Goal: Task Accomplishment & Management: Manage account settings

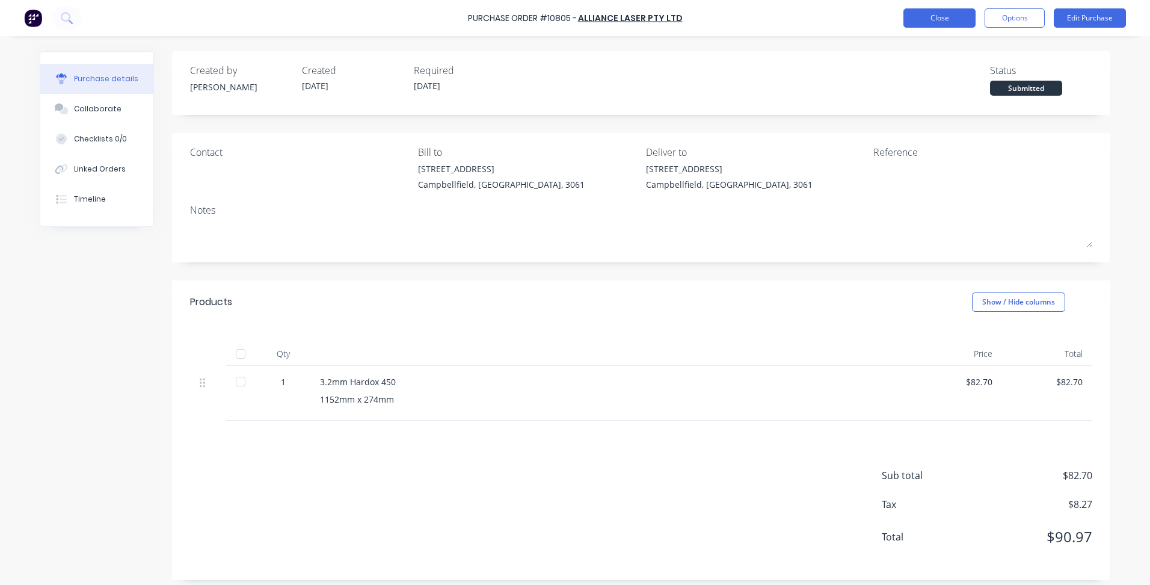
click at [926, 14] on button "Close" at bounding box center [939, 17] width 72 height 19
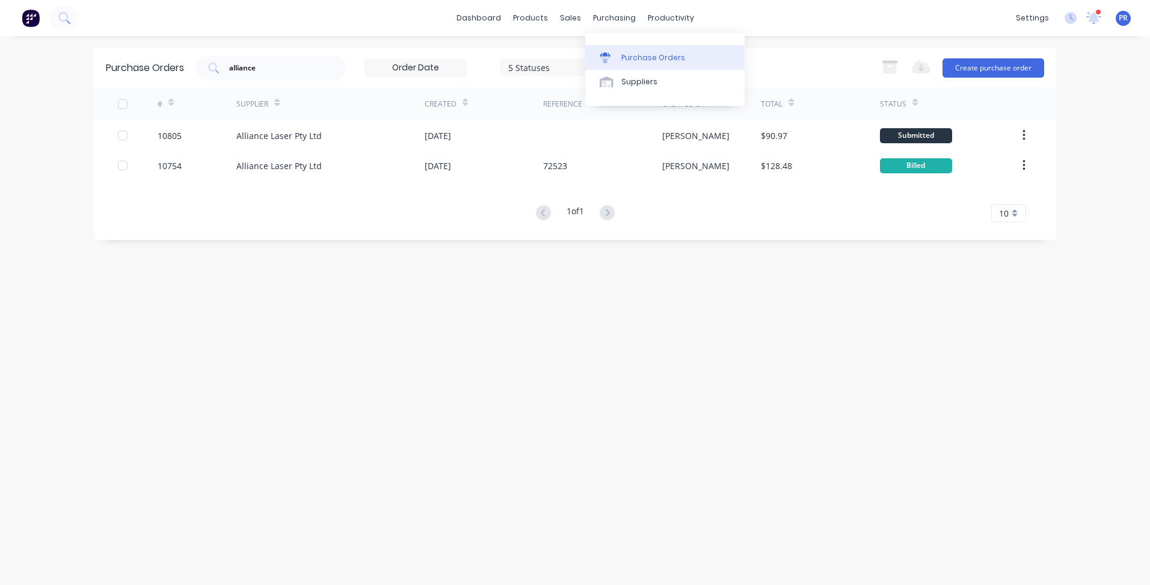
click at [646, 51] on link "Purchase Orders" at bounding box center [664, 57] width 159 height 24
drag, startPoint x: 262, startPoint y: 68, endPoint x: 131, endPoint y: 55, distance: 131.8
click at [131, 55] on div "Purchase Orders alliance 5 Statuses 5 Statuses Export to Excel (XLSX) Create pu…" at bounding box center [575, 67] width 962 height 39
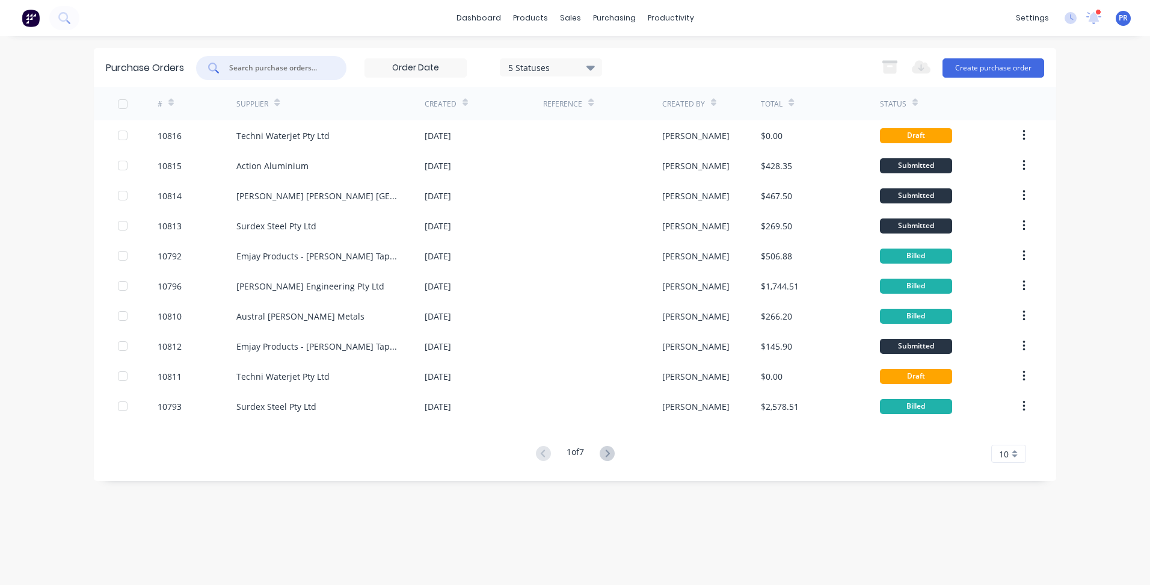
click at [293, 70] on input "text" at bounding box center [278, 68] width 100 height 12
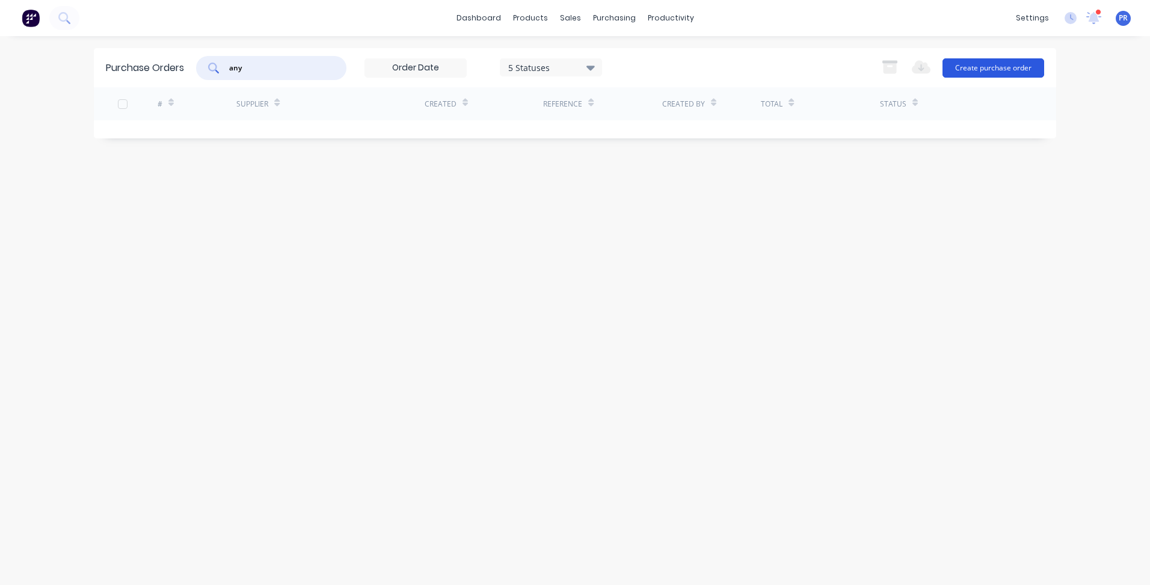
type input "any"
click at [1015, 73] on button "Create purchase order" at bounding box center [994, 67] width 102 height 19
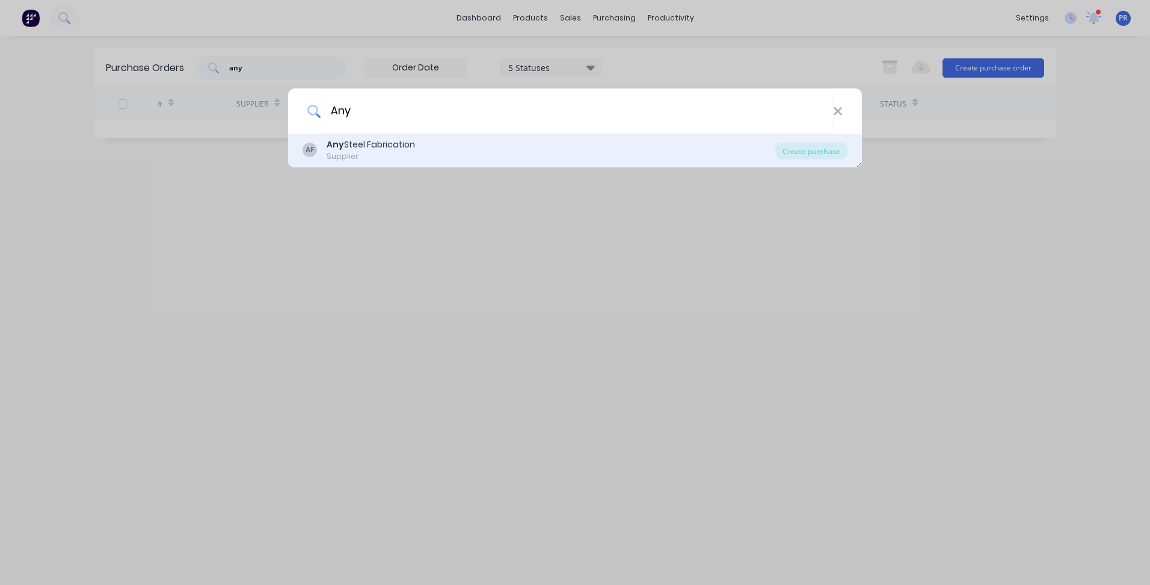
type input "Any"
click at [371, 156] on div "Supplier" at bounding box center [371, 156] width 88 height 11
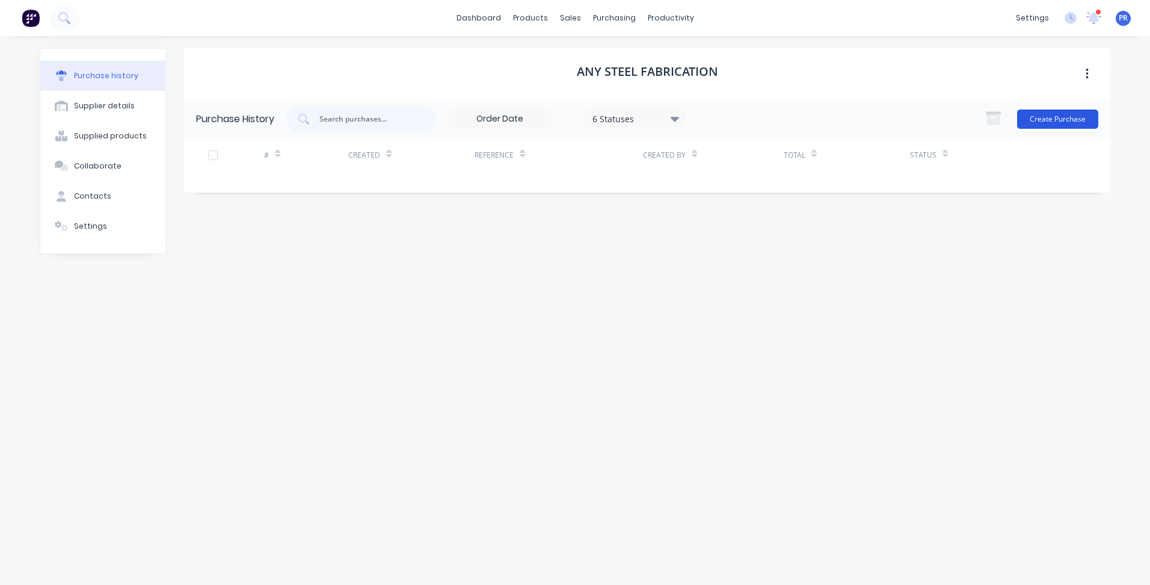
click at [1073, 119] on button "Create Purchase" at bounding box center [1057, 118] width 81 height 19
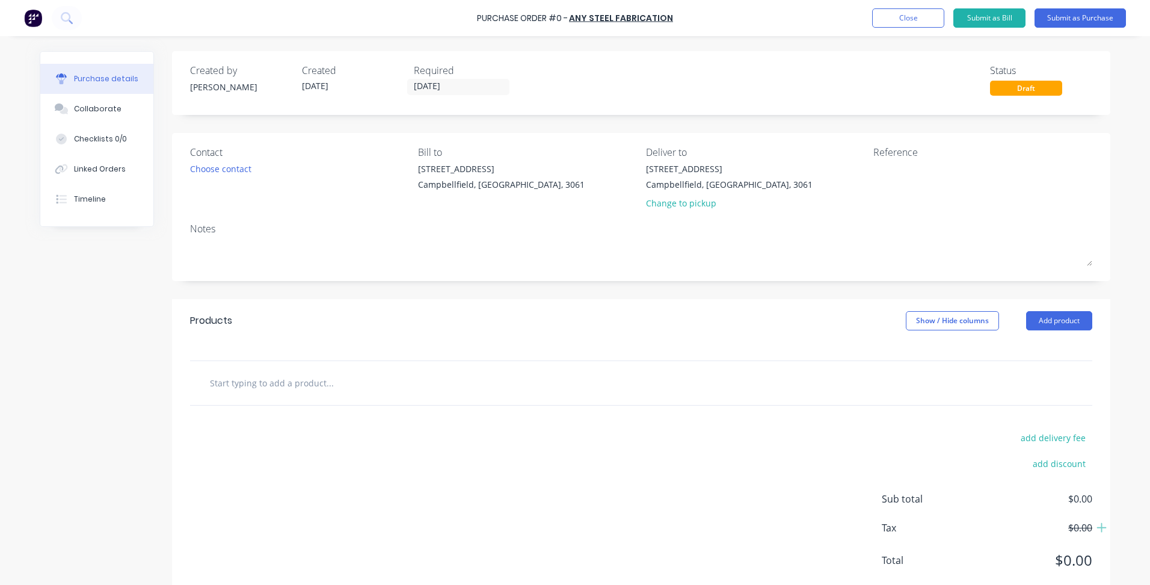
click at [261, 378] on input "text" at bounding box center [329, 383] width 241 height 24
click at [1055, 321] on button "Add product" at bounding box center [1059, 320] width 66 height 19
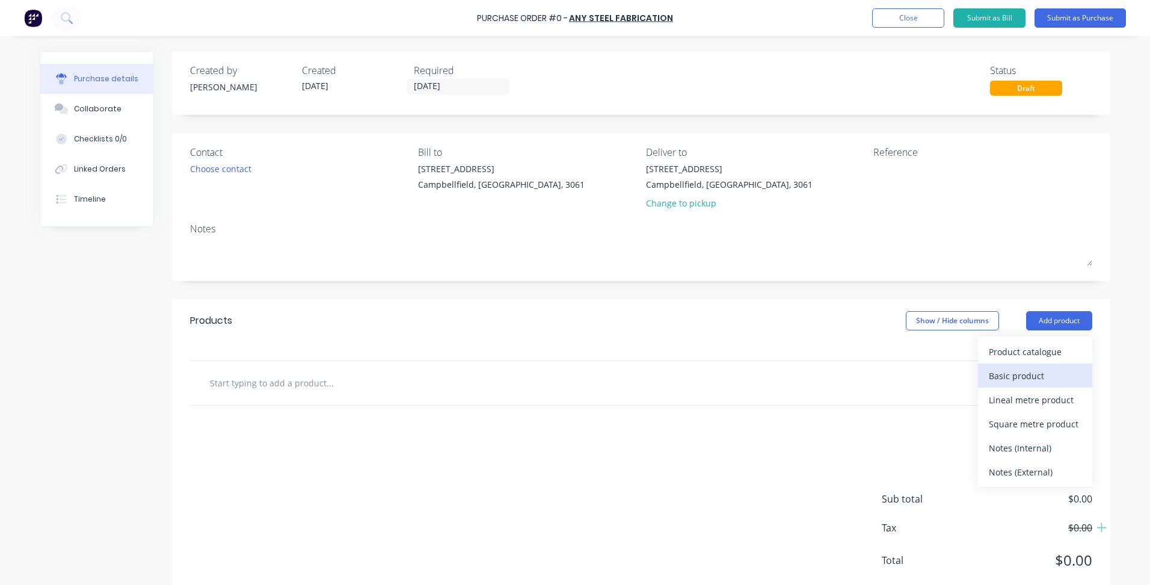
click at [1035, 374] on div "Basic product" at bounding box center [1035, 375] width 93 height 17
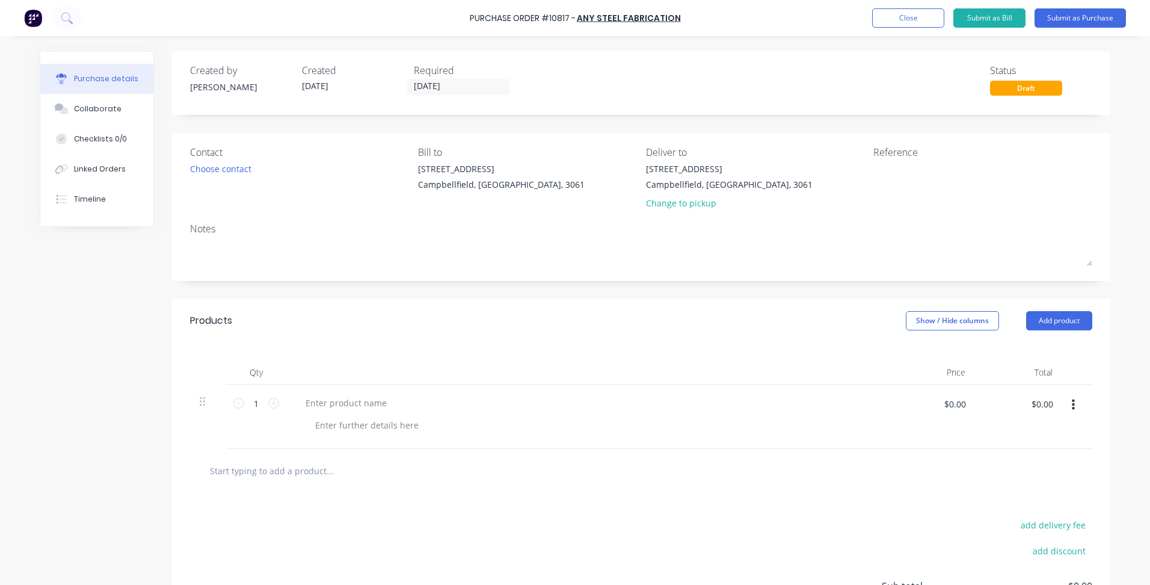
click at [324, 401] on div at bounding box center [587, 416] width 602 height 64
click at [339, 406] on div at bounding box center [346, 402] width 100 height 17
click at [370, 426] on div at bounding box center [367, 424] width 123 height 17
click at [954, 404] on input "$0.00" at bounding box center [955, 403] width 36 height 19
type input "$1,735.00"
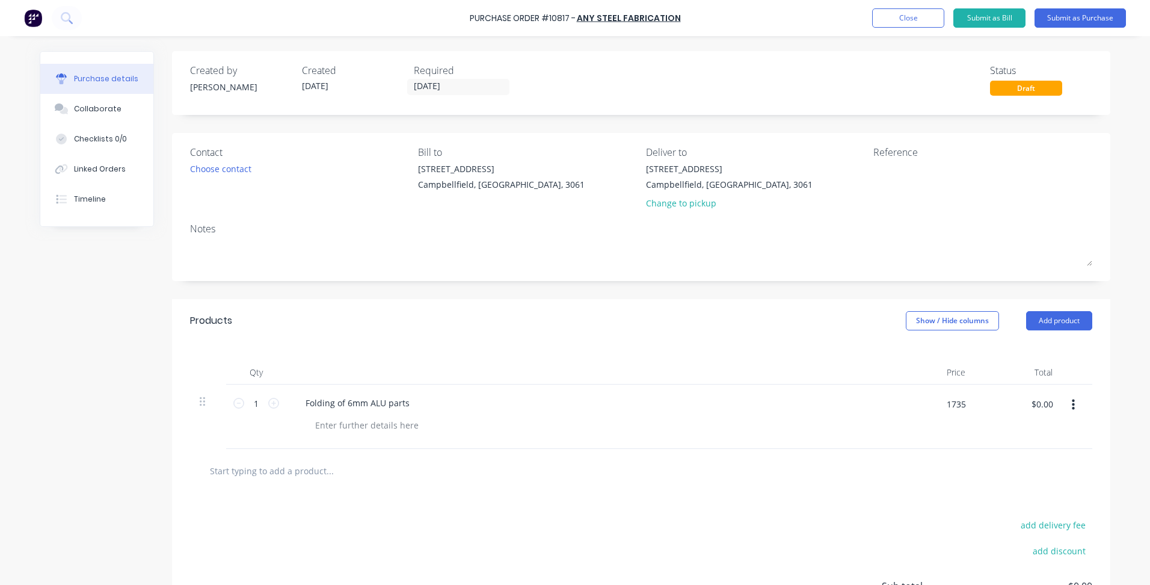
type input "$1,735.00"
click at [342, 434] on div "Folding of 6mm ALU parts" at bounding box center [587, 416] width 602 height 64
click at [353, 427] on div at bounding box center [367, 424] width 123 height 17
click at [318, 429] on div "as quoted on 14/08 by Steven" at bounding box center [395, 424] width 179 height 17
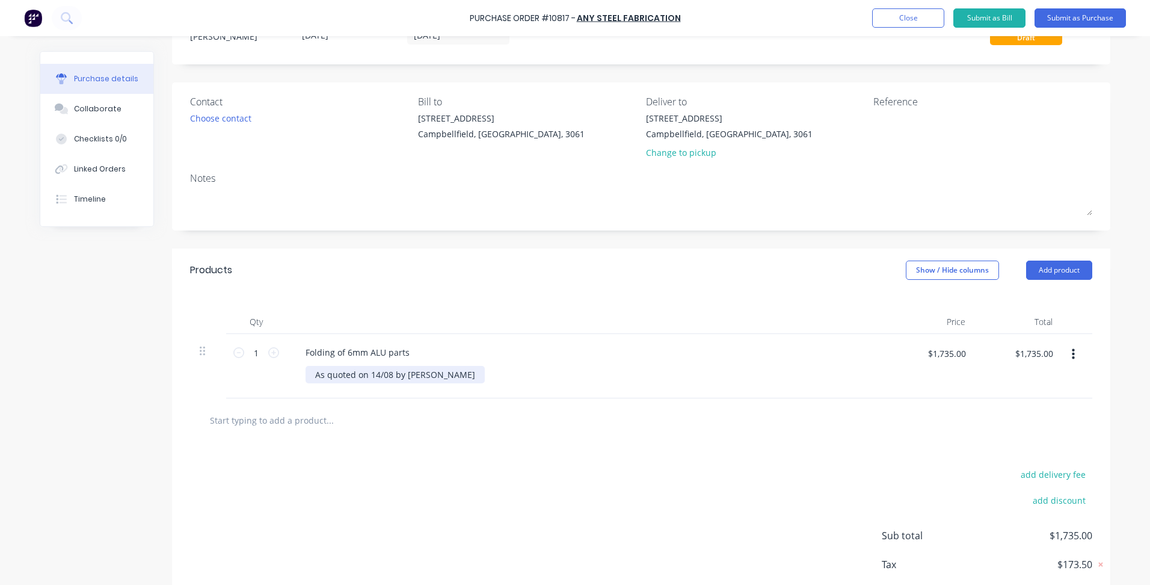
scroll to position [118, 0]
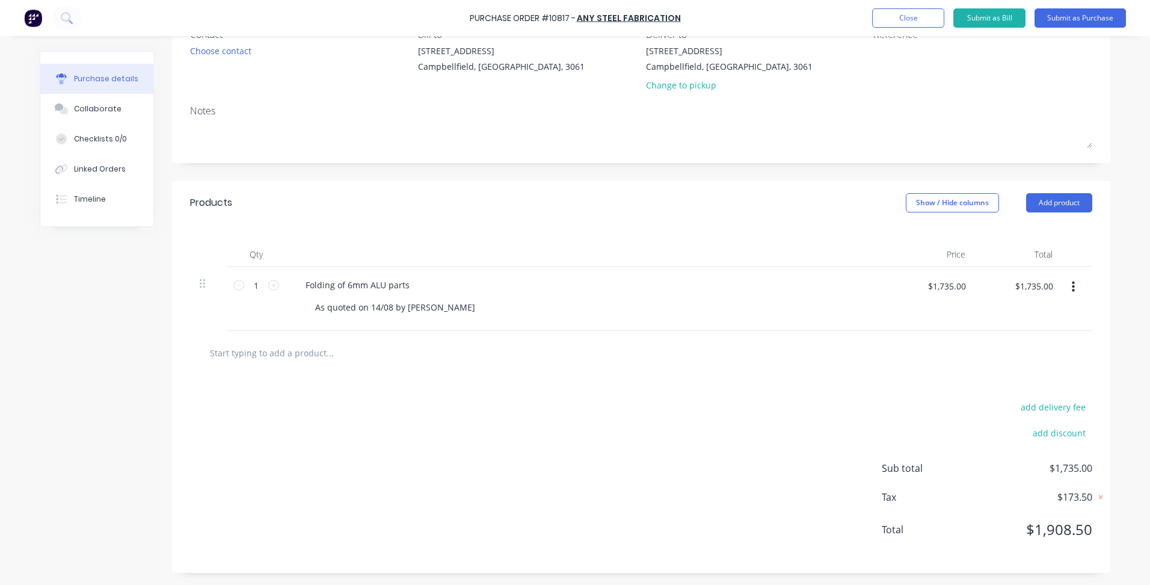
click at [413, 411] on div "add delivery fee add discount Sub total $1,735.00 Tax $173.50 Total $1,908.50" at bounding box center [641, 474] width 938 height 198
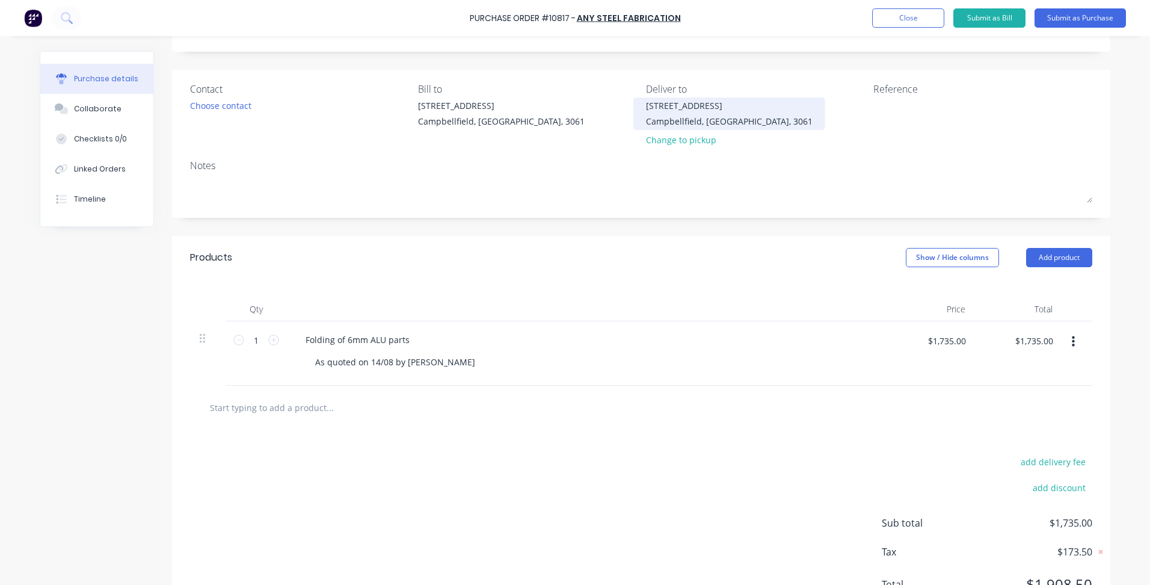
scroll to position [0, 0]
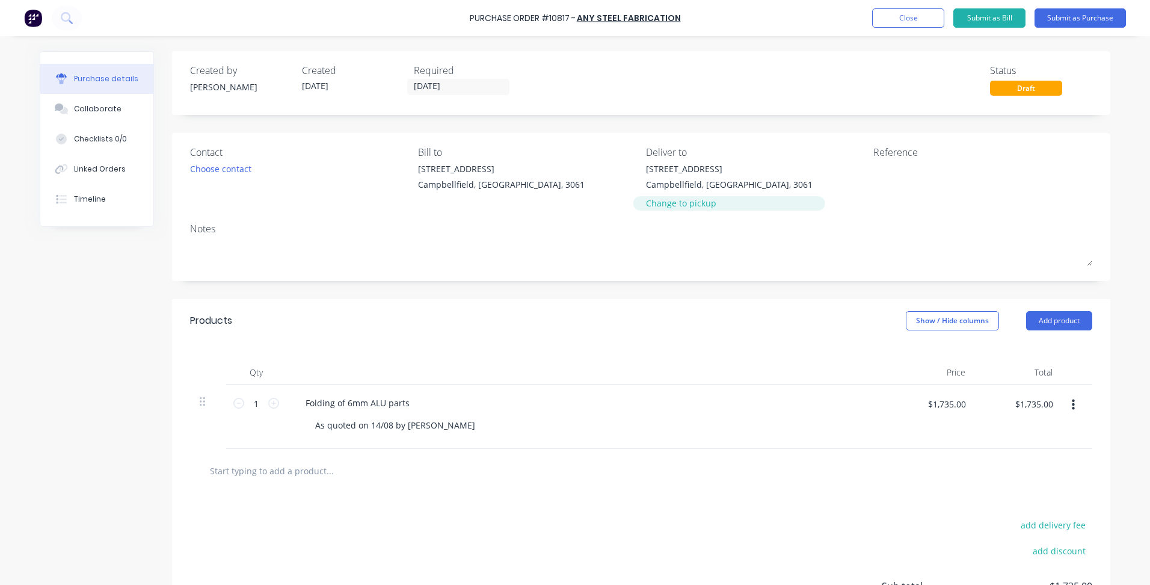
click at [668, 207] on div "Change to pickup" at bounding box center [729, 203] width 167 height 13
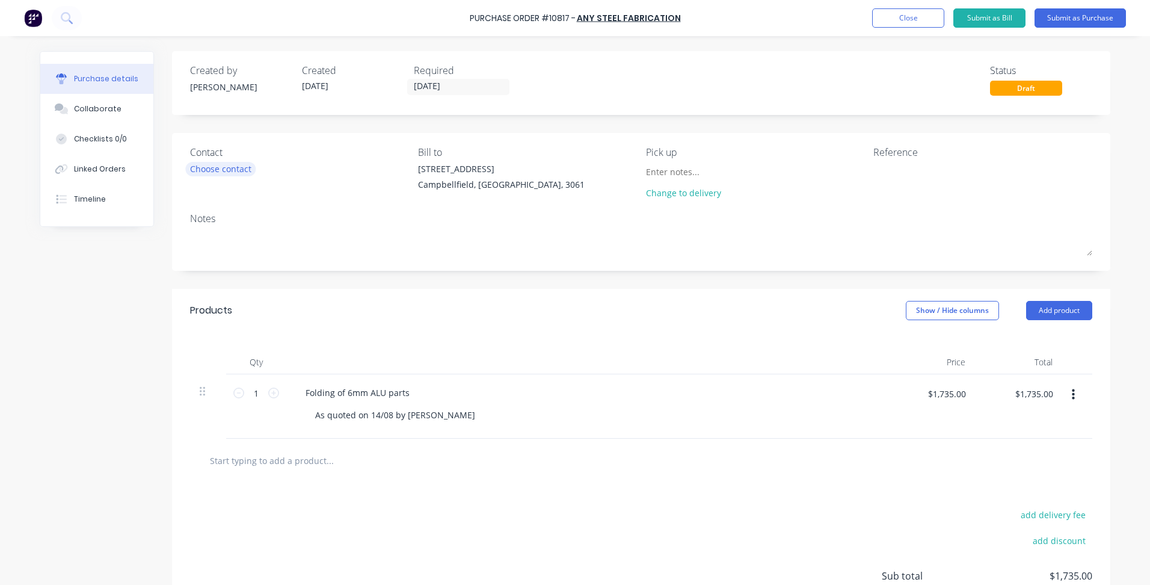
click at [225, 171] on div "Choose contact" at bounding box center [220, 168] width 61 height 13
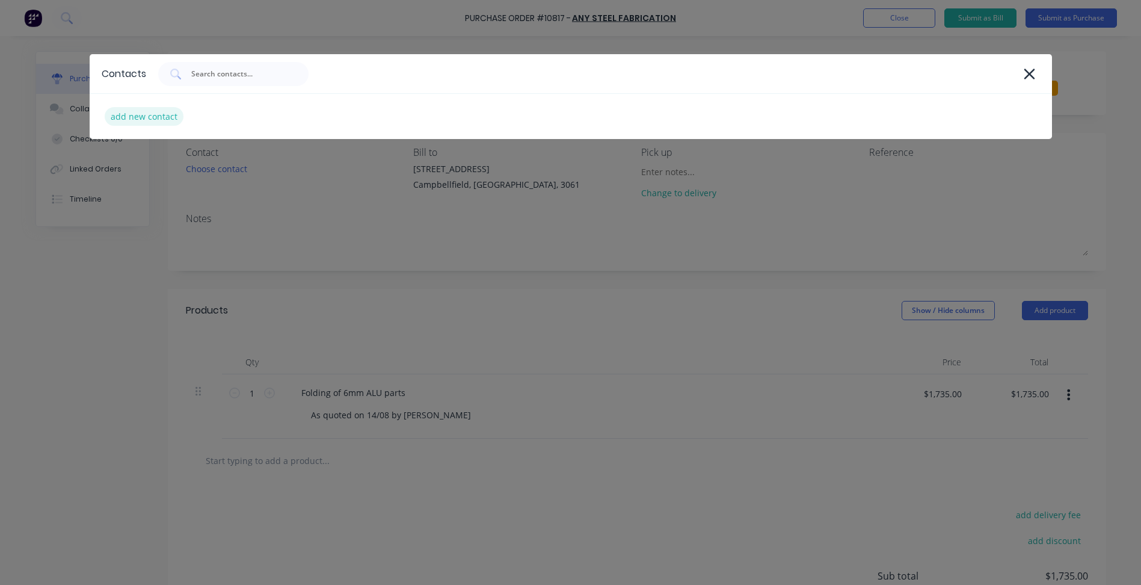
click at [125, 116] on div "add new contact" at bounding box center [144, 116] width 79 height 19
select select "AU"
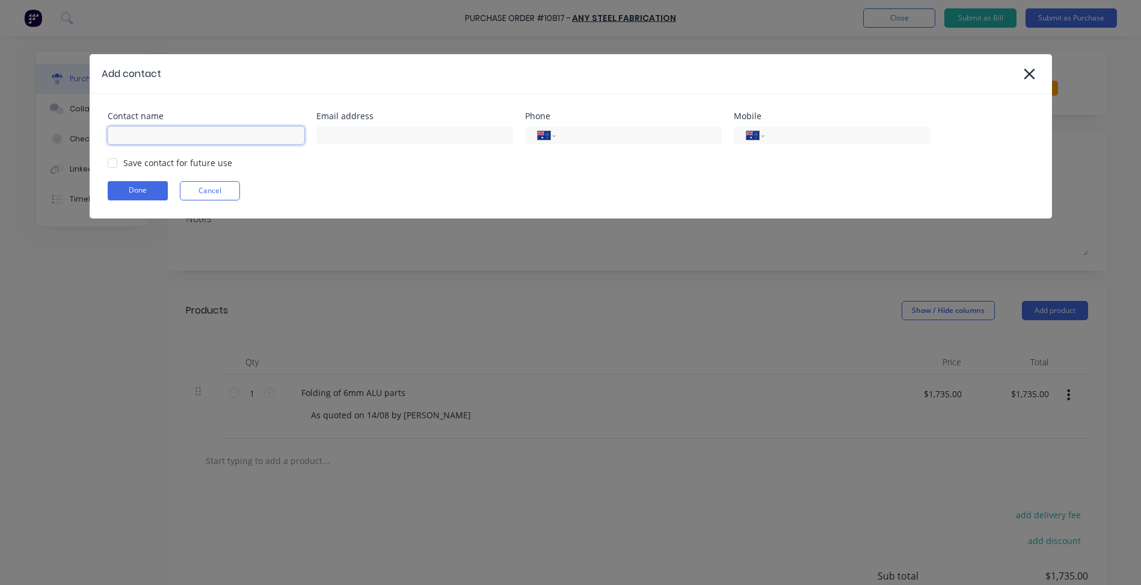
click at [140, 135] on input at bounding box center [206, 135] width 197 height 18
type input "Steven"
drag, startPoint x: 359, startPoint y: 139, endPoint x: 48, endPoint y: 141, distance: 311.0
click at [359, 139] on input at bounding box center [414, 135] width 197 height 18
click at [350, 130] on input at bounding box center [414, 135] width 197 height 18
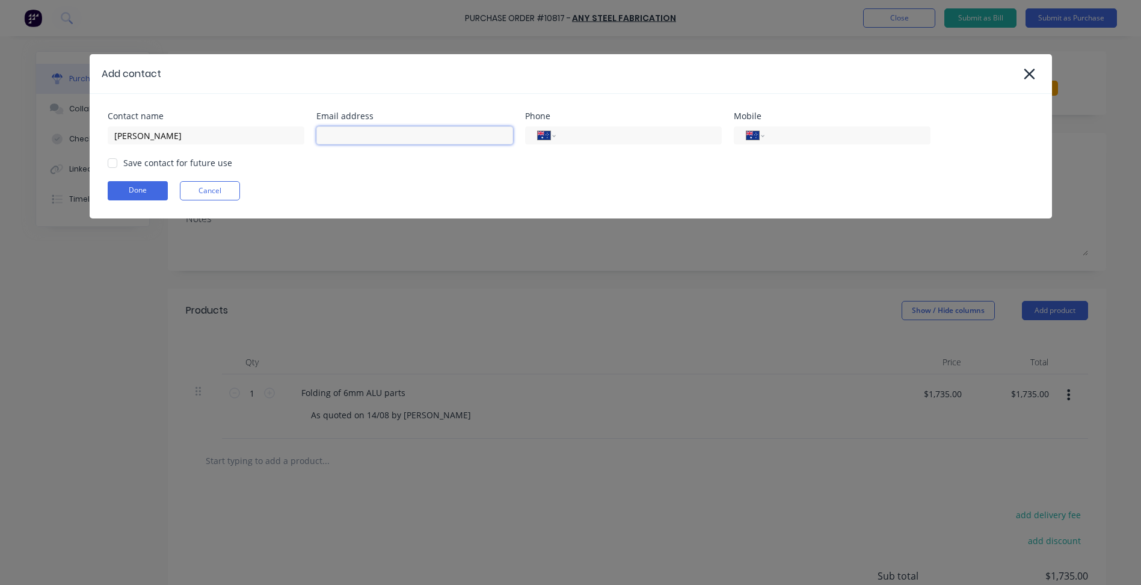
paste input "Steven@anysteel.com.au"
type input "Steven@anysteel.com.au"
click at [807, 137] on input "tel" at bounding box center [845, 136] width 144 height 14
click at [599, 134] on input "tel" at bounding box center [636, 136] width 144 height 14
type input "(03) 9460 8744"
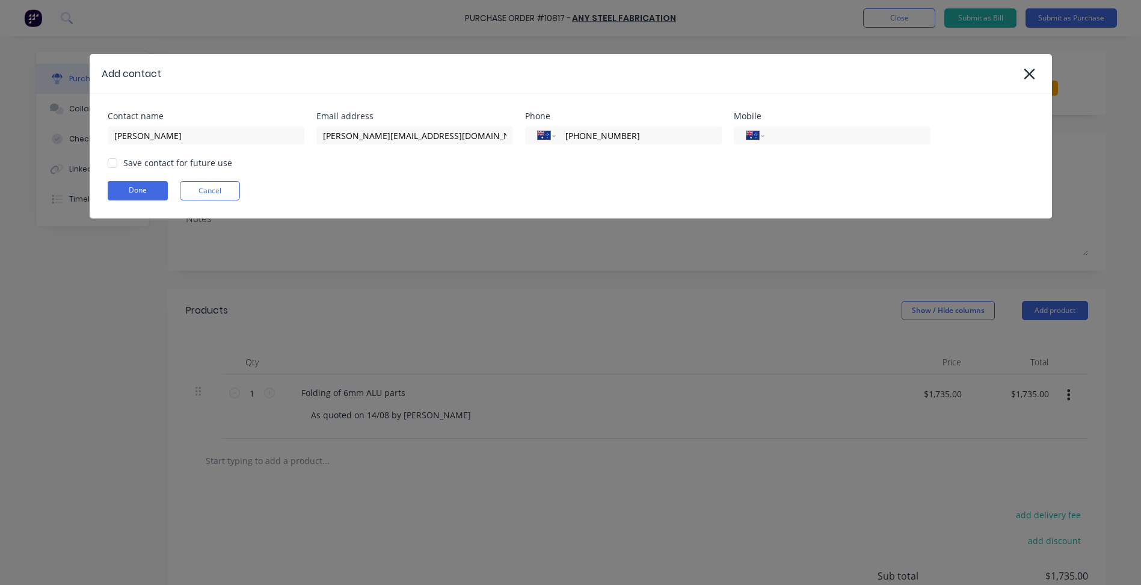
click at [149, 164] on div "Save contact for future use" at bounding box center [177, 162] width 109 height 13
click at [117, 164] on div at bounding box center [112, 163] width 24 height 24
click at [141, 193] on button "Done" at bounding box center [138, 190] width 60 height 19
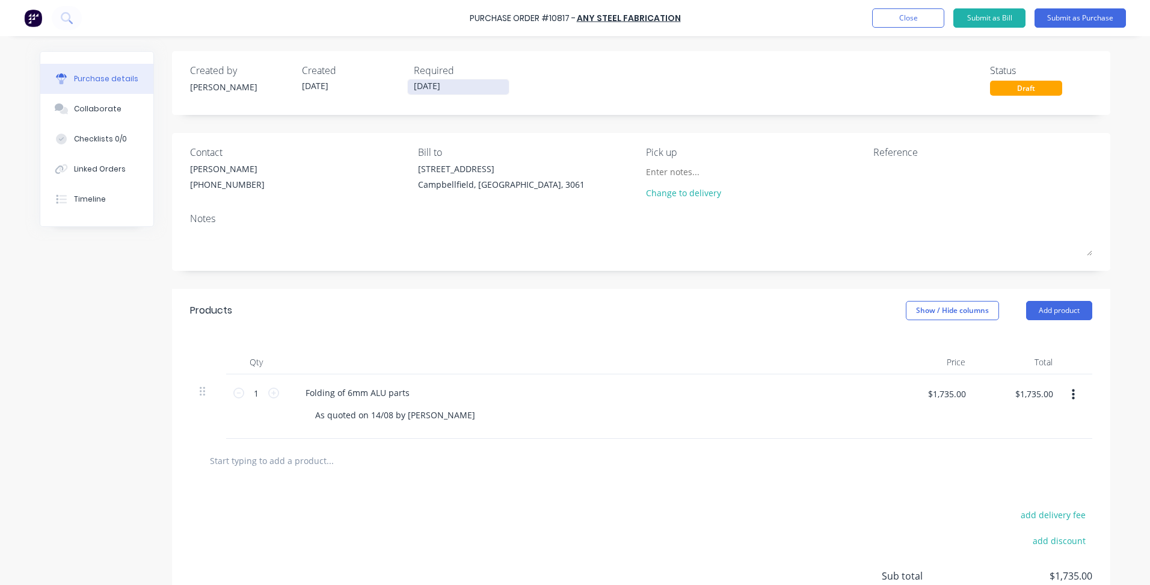
click at [443, 88] on input "26/08/25" at bounding box center [458, 86] width 101 height 15
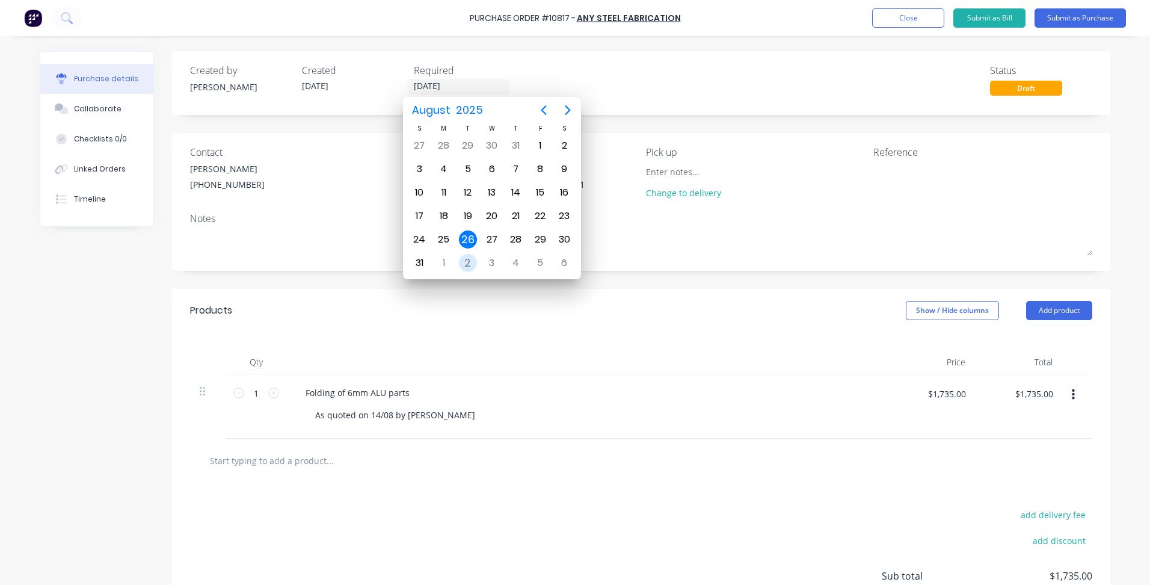
click at [470, 262] on div "2" at bounding box center [468, 263] width 18 height 18
type input "[DATE]"
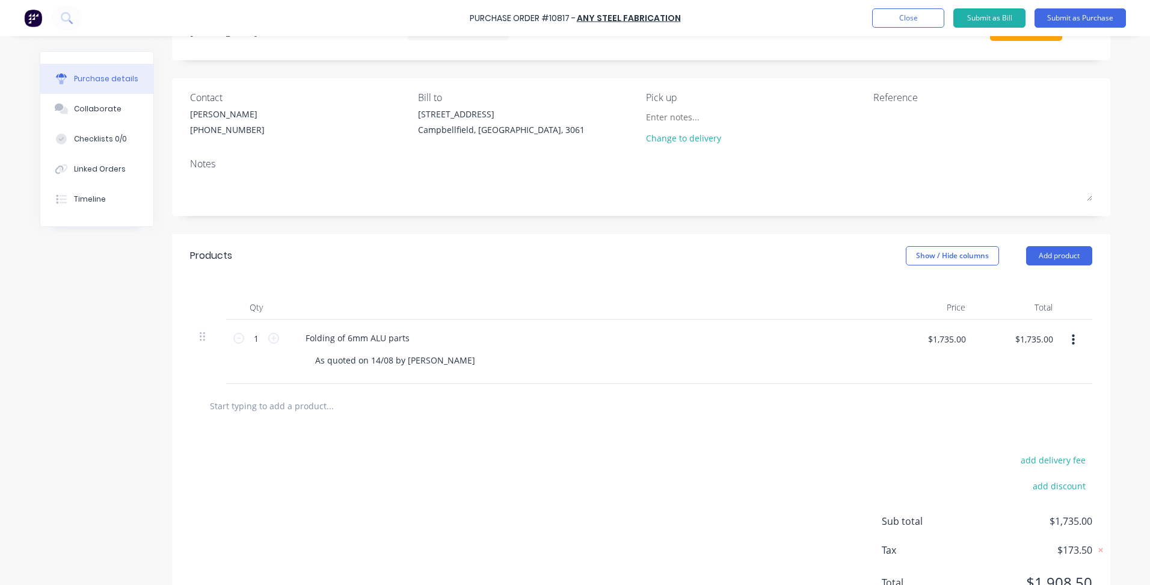
scroll to position [108, 0]
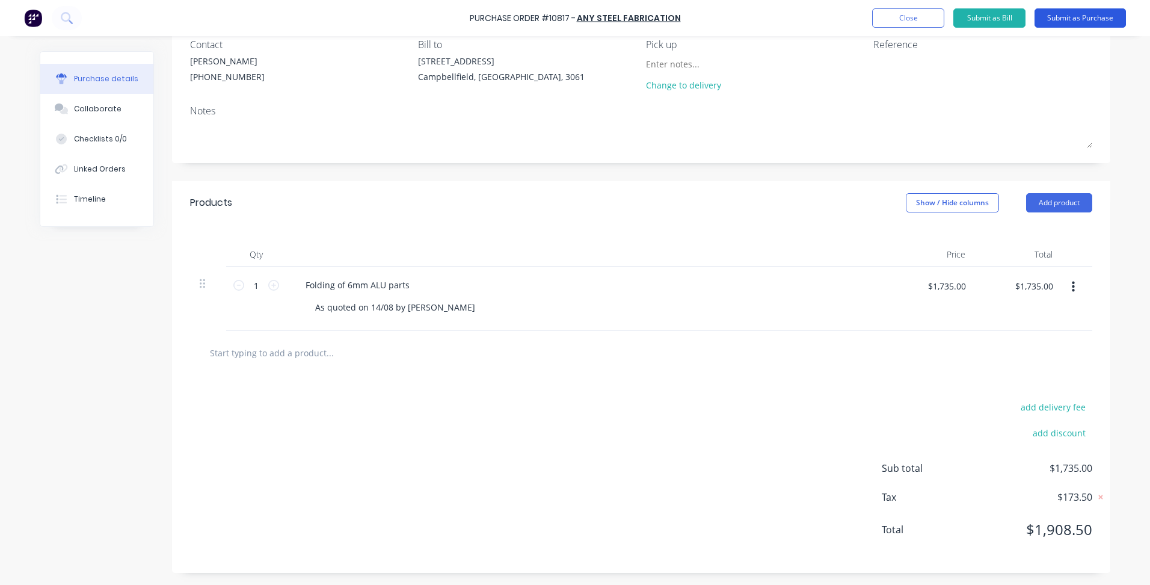
click at [1069, 20] on button "Submit as Purchase" at bounding box center [1080, 17] width 91 height 19
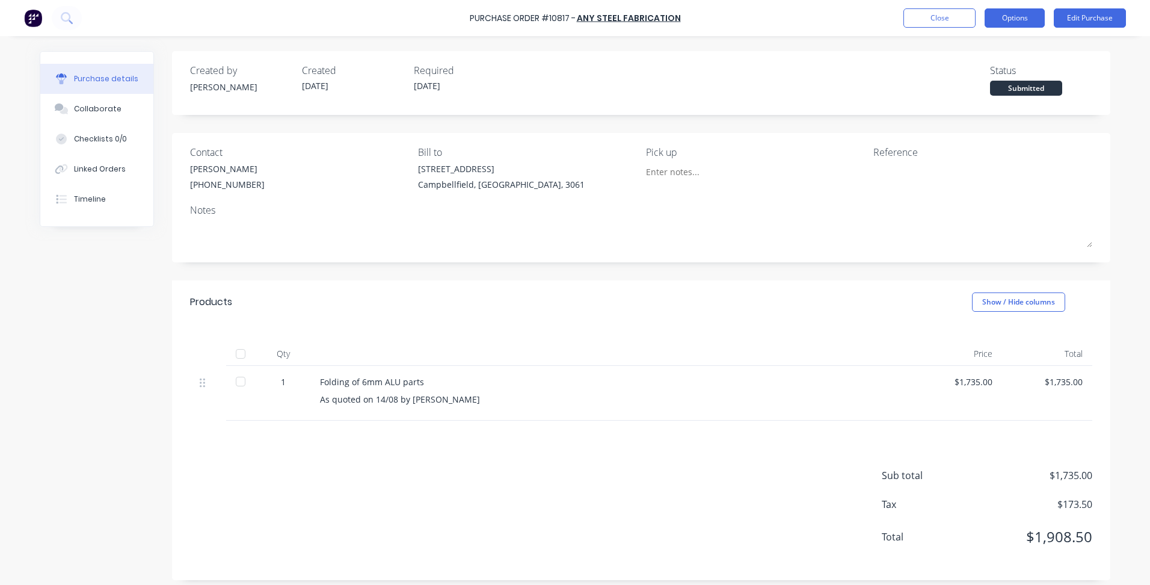
click at [1020, 21] on button "Options" at bounding box center [1015, 17] width 60 height 19
click at [715, 342] on div at bounding box center [611, 354] width 602 height 24
click at [1082, 23] on button "Edit Purchase" at bounding box center [1090, 17] width 72 height 19
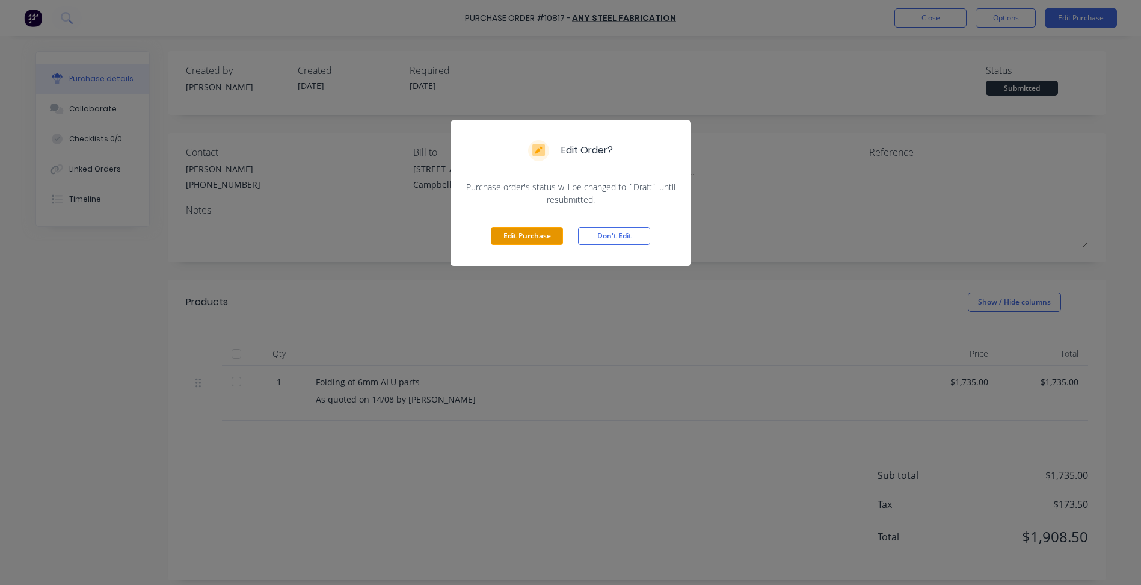
click at [536, 238] on button "Edit Purchase" at bounding box center [527, 236] width 72 height 18
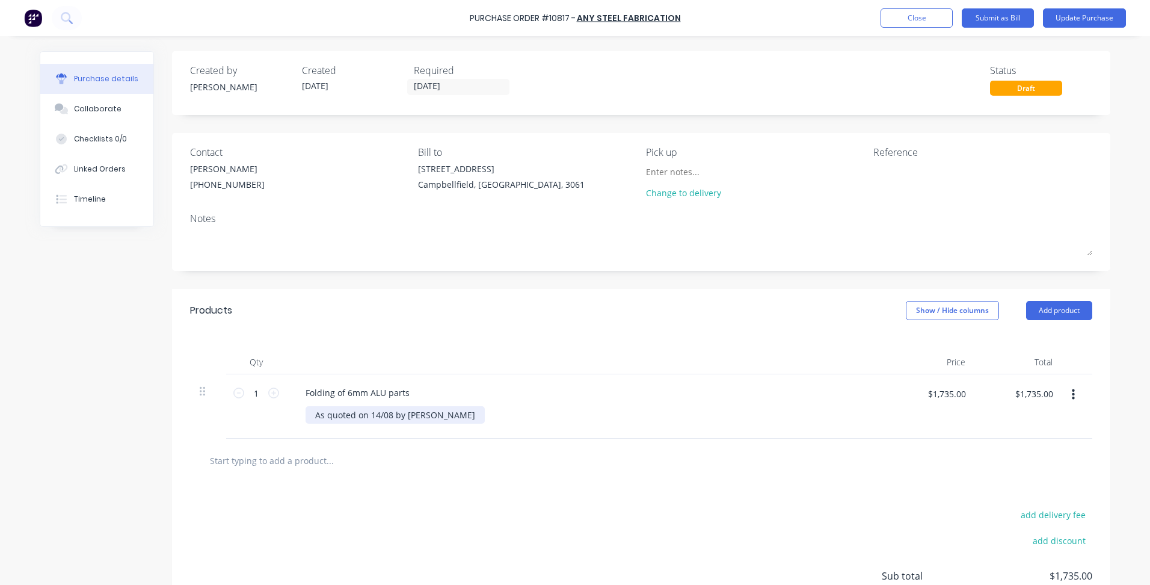
click at [433, 408] on div "As quoted on 14/08 by Steven" at bounding box center [395, 414] width 179 height 17
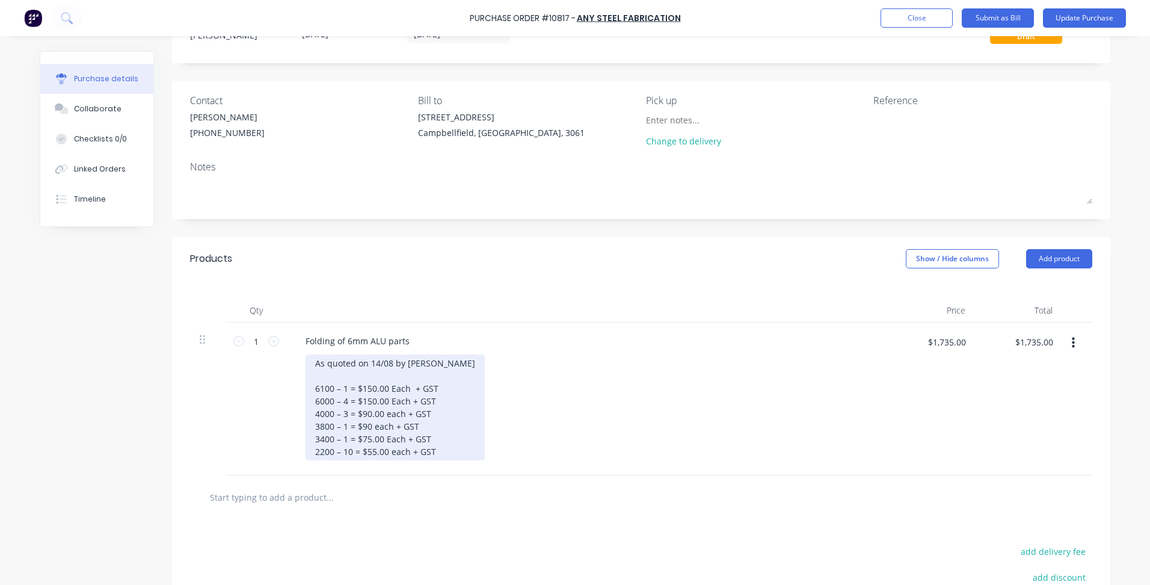
scroll to position [120, 0]
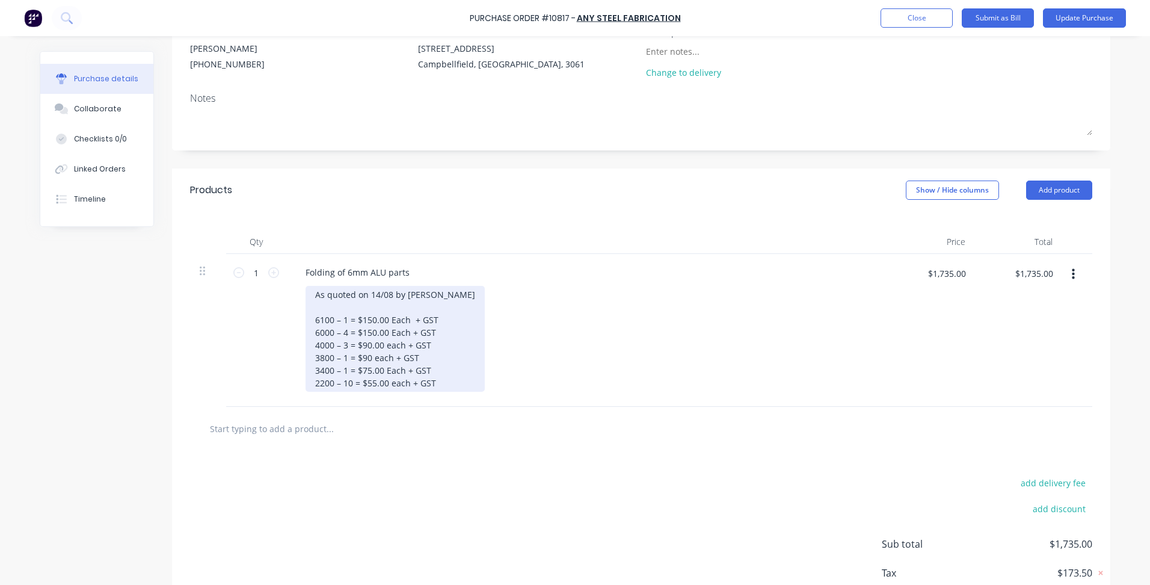
click at [426, 294] on div "As quoted on 14/08 by Steven 6100 – 1 = $150.00 Each + GST 6000 – 4 = $150.00 E…" at bounding box center [395, 339] width 179 height 106
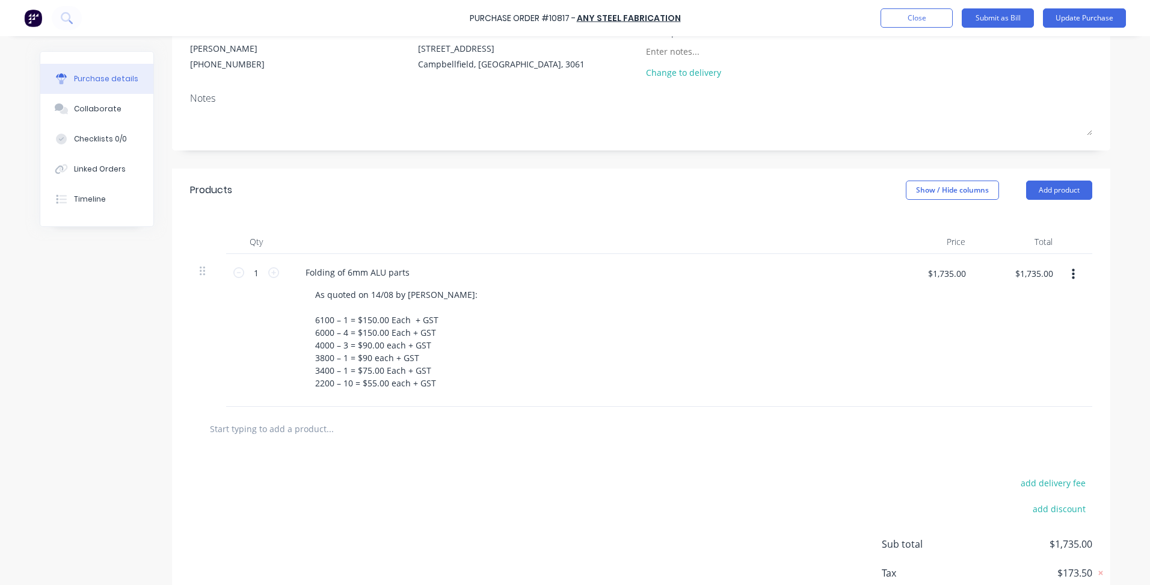
click at [446, 405] on div "Folding of 6mm ALU parts As quoted on 14/08 by Steven: 6100 – 1 = $150.00 Each …" at bounding box center [587, 330] width 602 height 153
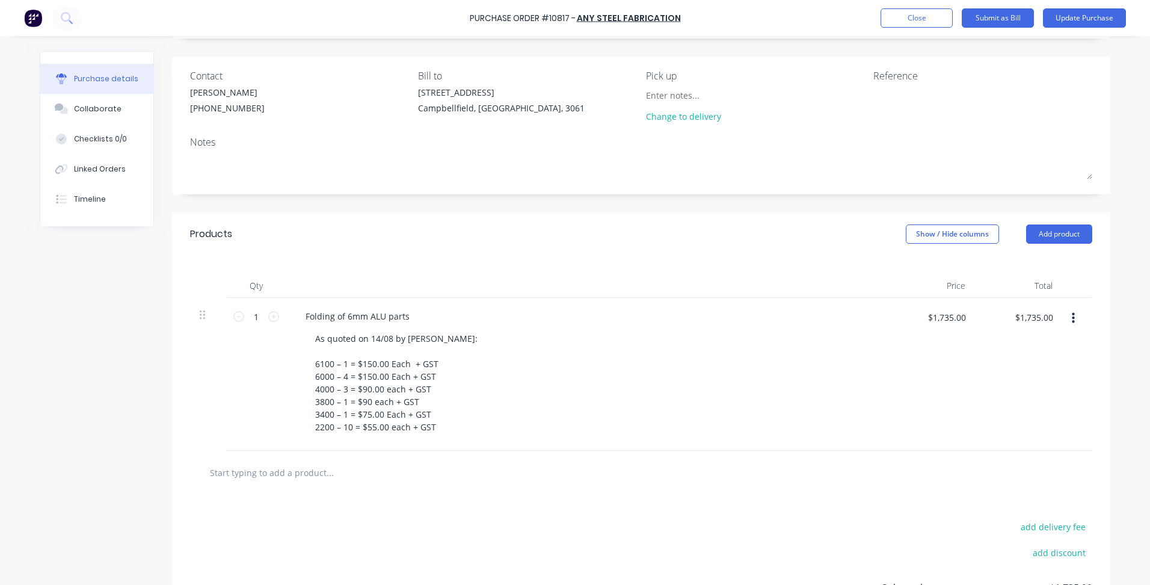
scroll to position [76, 0]
click at [472, 392] on div "As quoted on 14/08 by Steven: 6100 – 1 = $150.00 Each + GST 6000 – 4 = $150.00 …" at bounding box center [592, 383] width 573 height 106
click at [1080, 23] on button "Update Purchase" at bounding box center [1084, 17] width 83 height 19
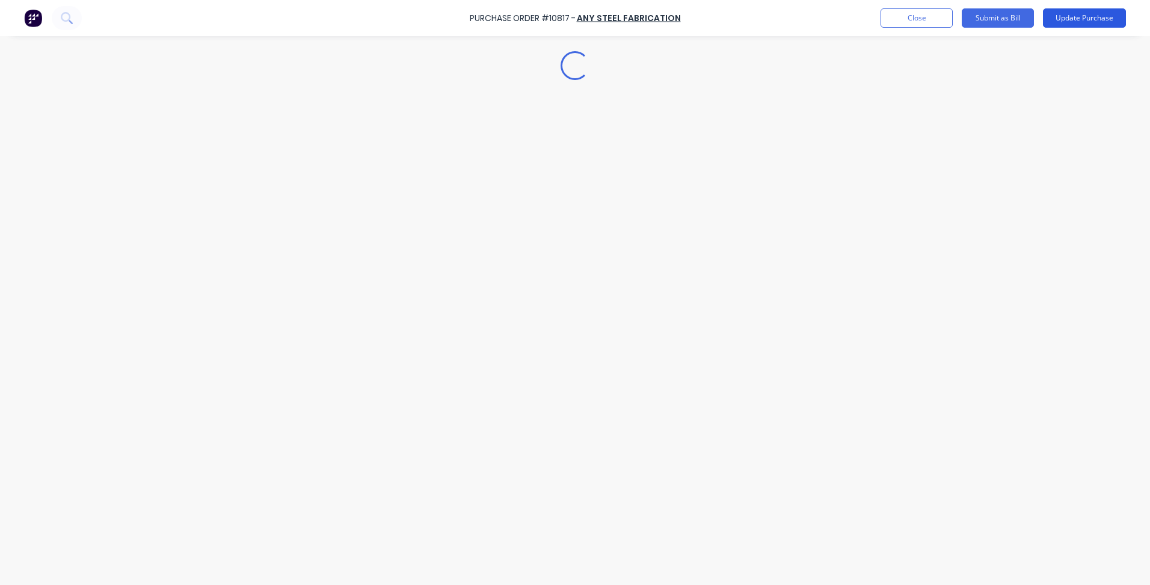
scroll to position [0, 0]
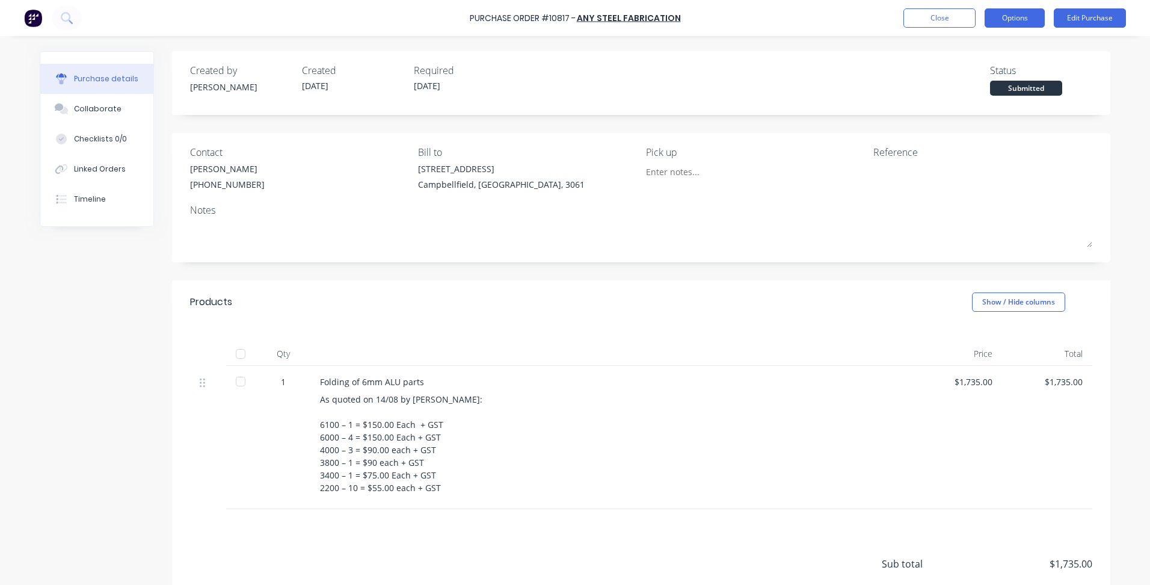
click at [1012, 13] on button "Options" at bounding box center [1015, 17] width 60 height 19
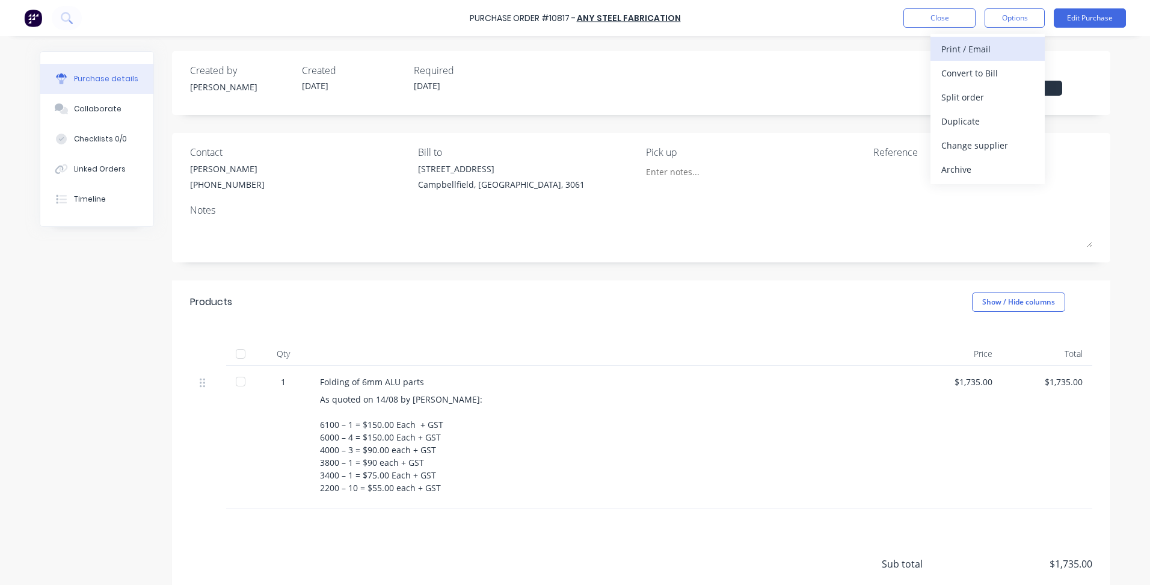
click at [970, 50] on div "Print / Email" at bounding box center [987, 48] width 93 height 17
click at [977, 75] on div "With pricing" at bounding box center [987, 72] width 93 height 17
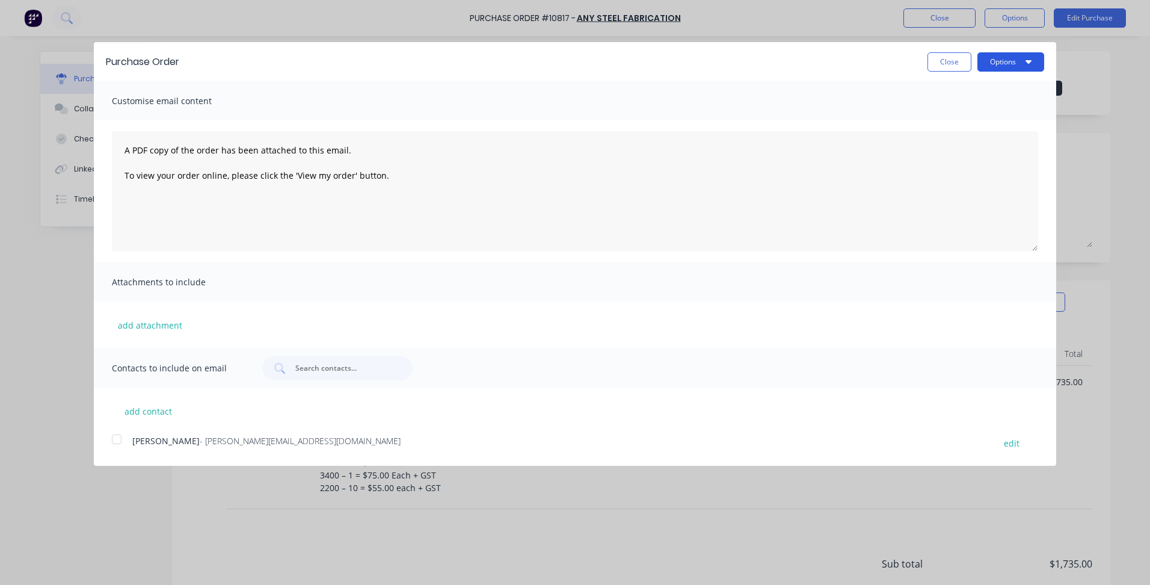
click at [1002, 66] on button "Options" at bounding box center [1010, 61] width 67 height 19
click at [1000, 85] on div "Print" at bounding box center [987, 92] width 93 height 17
click at [938, 59] on button "Close" at bounding box center [950, 61] width 44 height 19
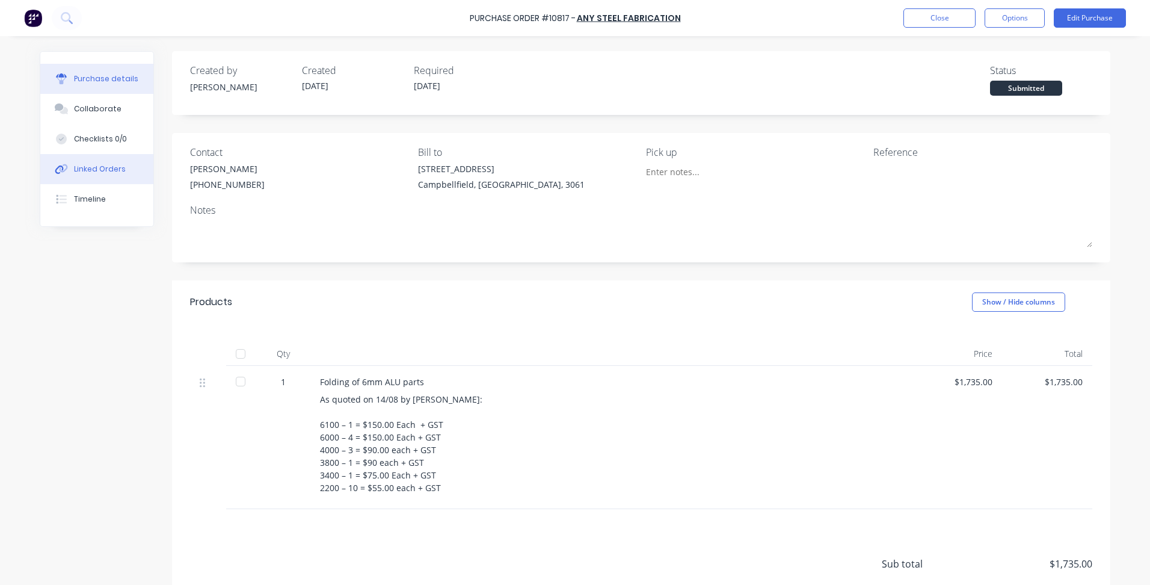
drag, startPoint x: 108, startPoint y: 174, endPoint x: 121, endPoint y: 168, distance: 14.8
click at [106, 174] on button "Linked Orders" at bounding box center [96, 169] width 113 height 30
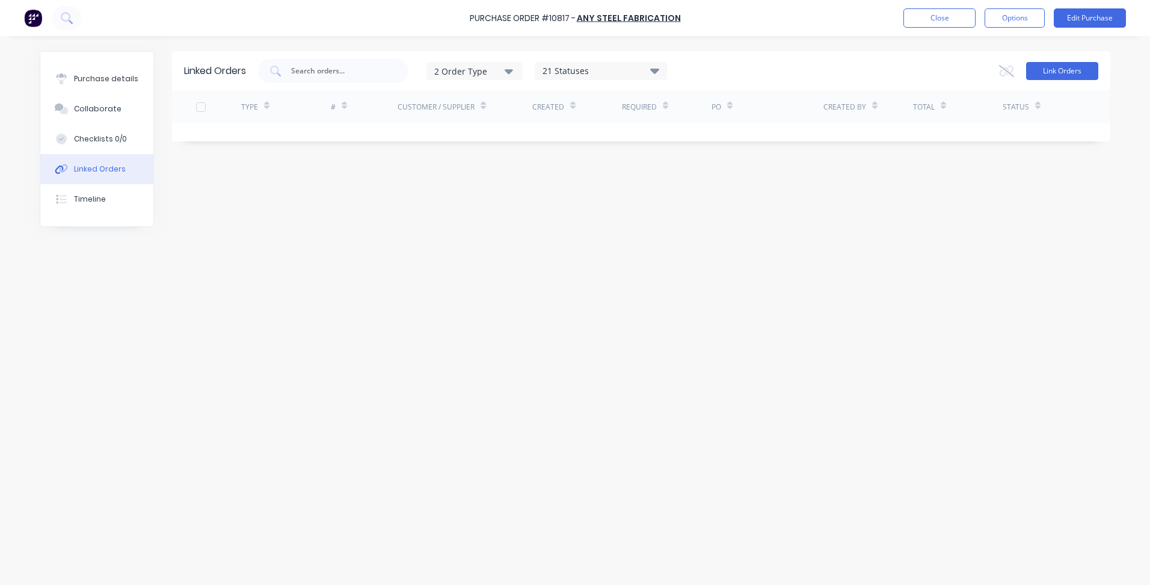
click at [1054, 76] on button "Link Orders" at bounding box center [1062, 71] width 72 height 18
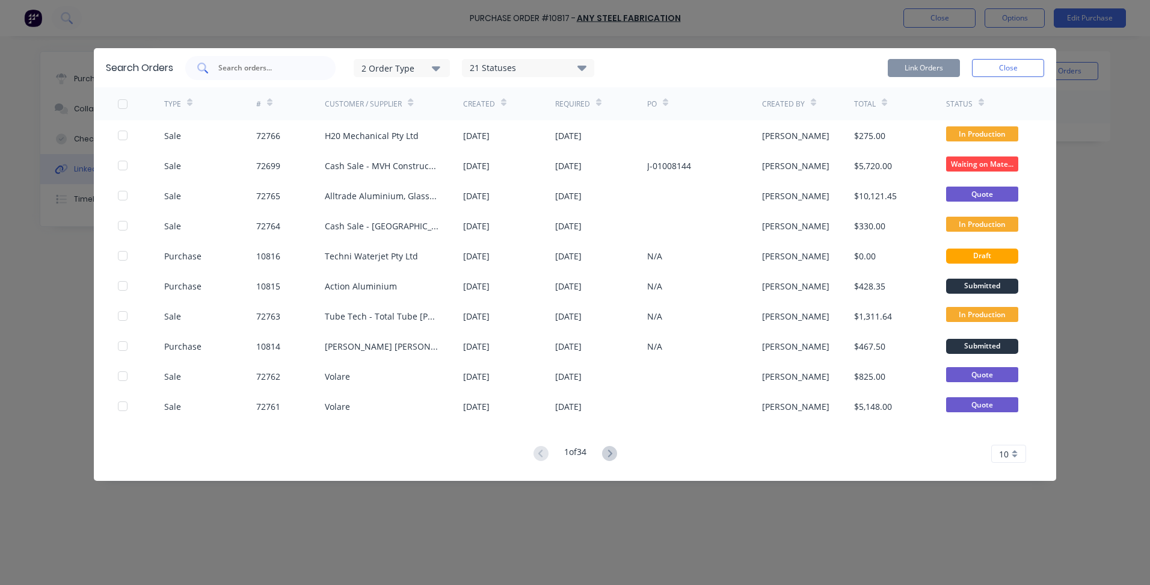
click at [254, 64] on input "text" at bounding box center [267, 68] width 100 height 12
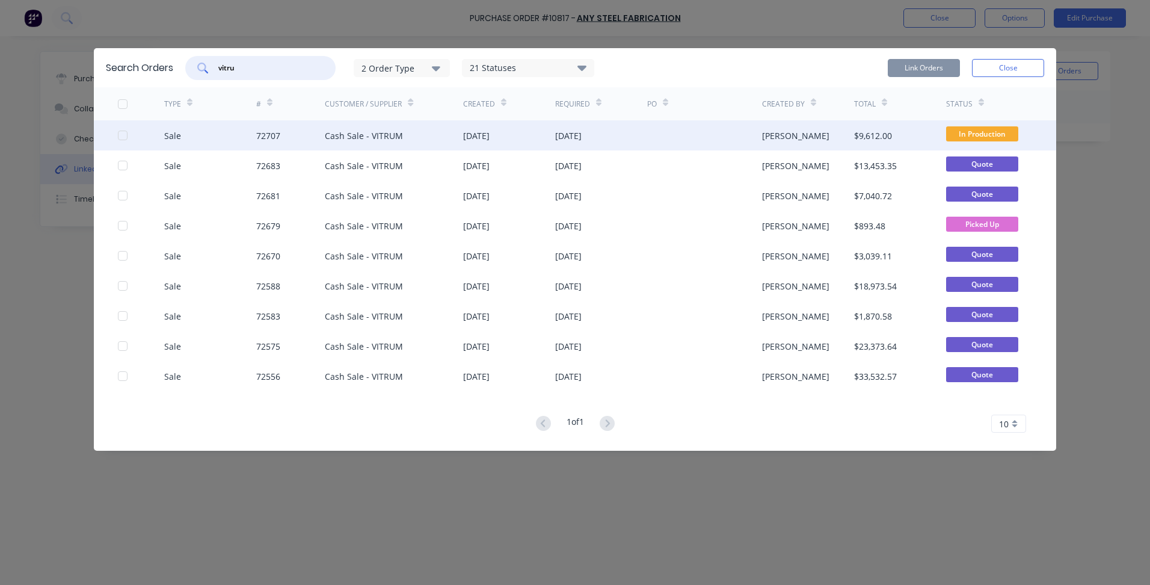
type input "vitru"
click at [848, 138] on div "[PERSON_NAME]" at bounding box center [808, 135] width 92 height 30
click at [124, 135] on div at bounding box center [123, 135] width 24 height 24
click at [938, 73] on button "Link Orders" at bounding box center [924, 68] width 72 height 18
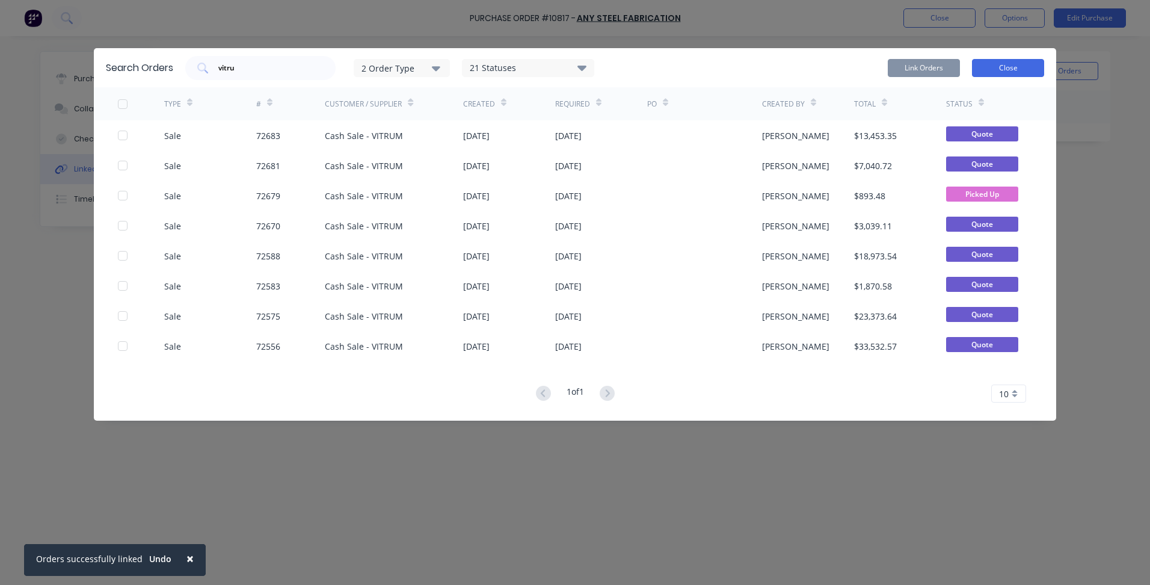
click at [1037, 67] on button "Close" at bounding box center [1008, 68] width 72 height 18
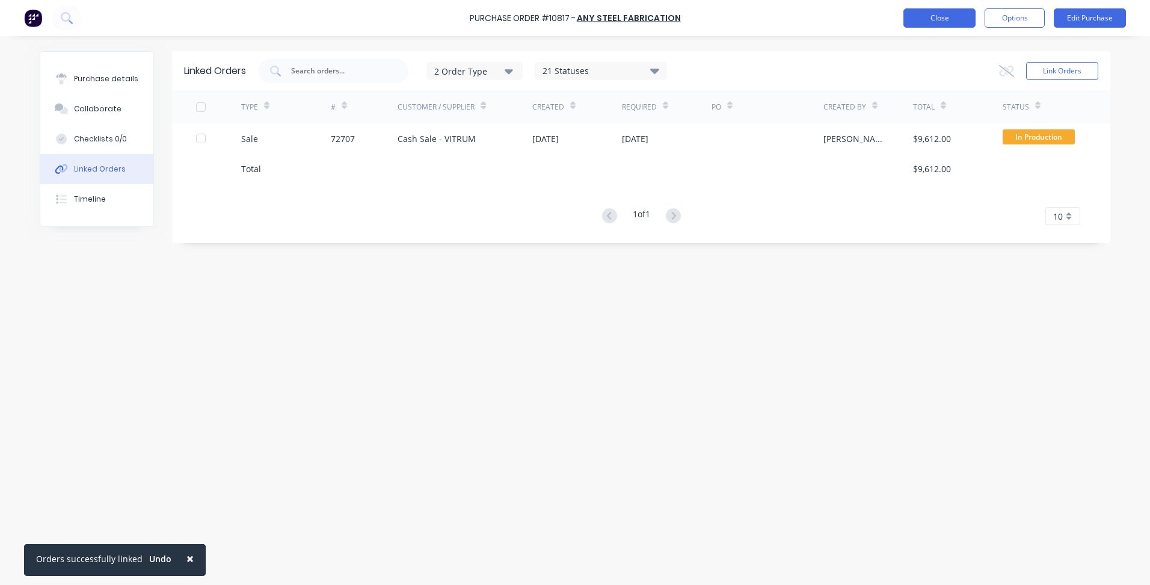
click at [951, 20] on button "Close" at bounding box center [939, 17] width 72 height 19
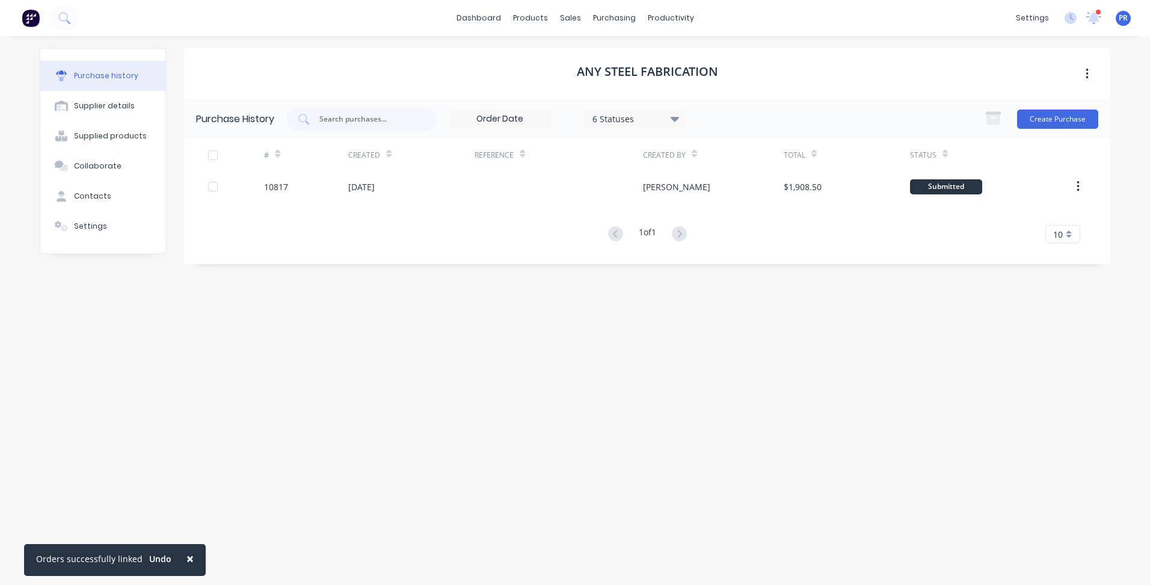
click at [705, 360] on div "Any Steel Fabrication Purchase History 6 Statuses 6 Statuses Create Purchase # …" at bounding box center [647, 304] width 926 height 513
click at [597, 59] on div "Sales Orders" at bounding box center [614, 57] width 49 height 11
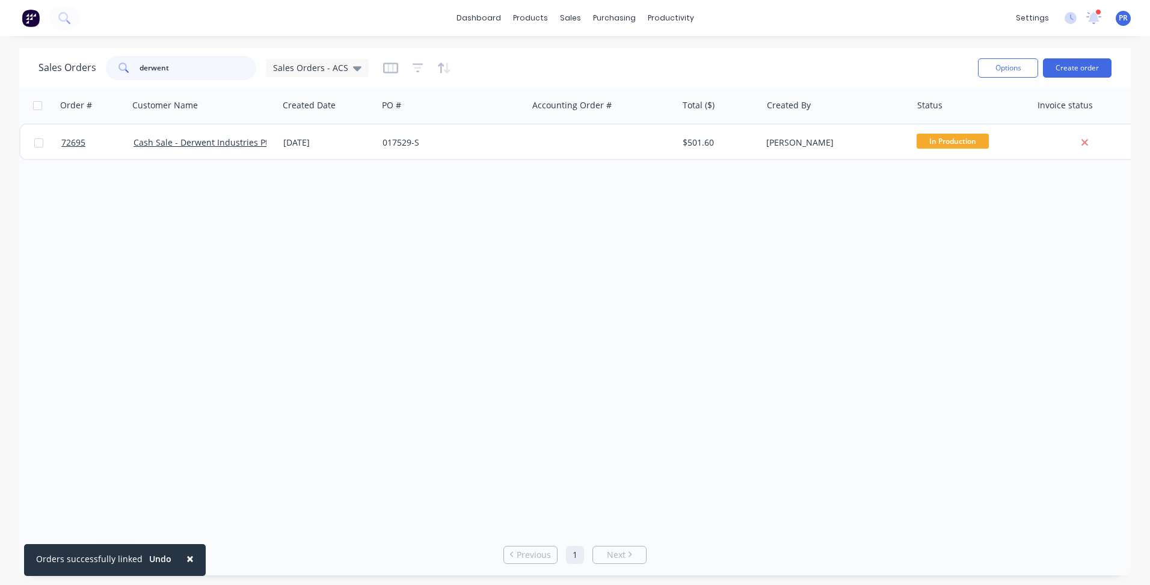
drag, startPoint x: 194, startPoint y: 63, endPoint x: 24, endPoint y: 75, distance: 170.7
click at [31, 73] on div "Sales Orders derwent Sales Orders - ACS Options Create order" at bounding box center [575, 67] width 1112 height 39
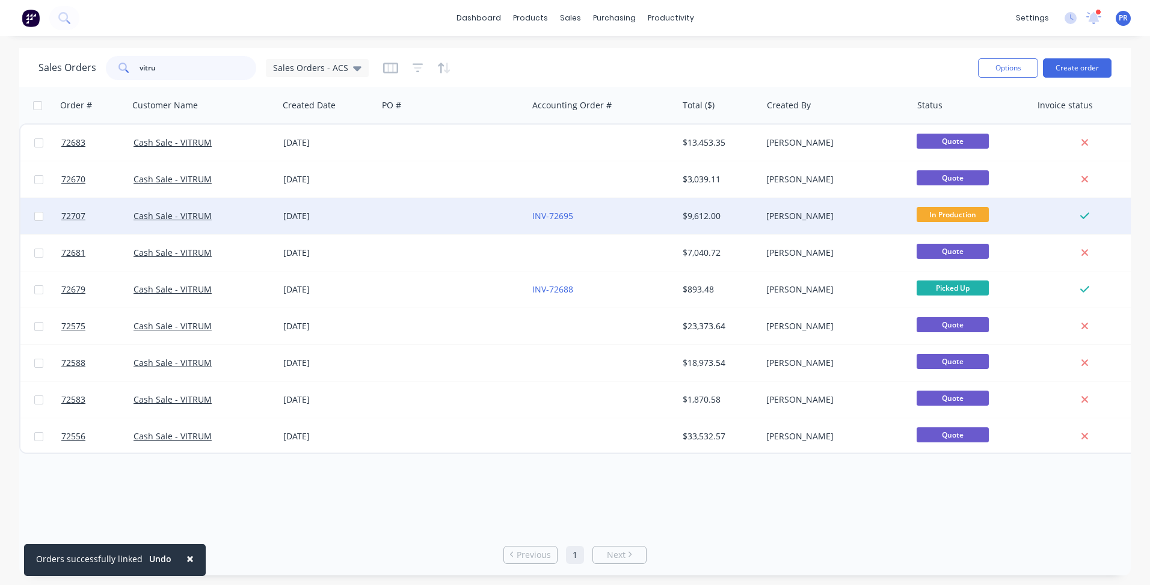
type input "vitru"
click at [603, 212] on div "INV-72695" at bounding box center [599, 216] width 134 height 12
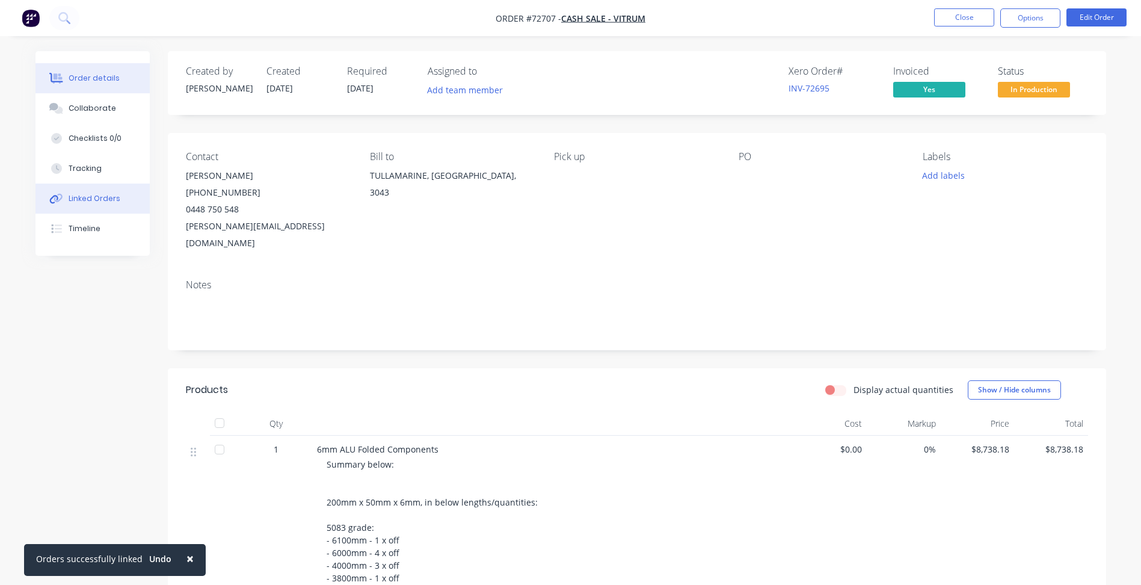
click at [120, 195] on button "Linked Orders" at bounding box center [92, 198] width 114 height 30
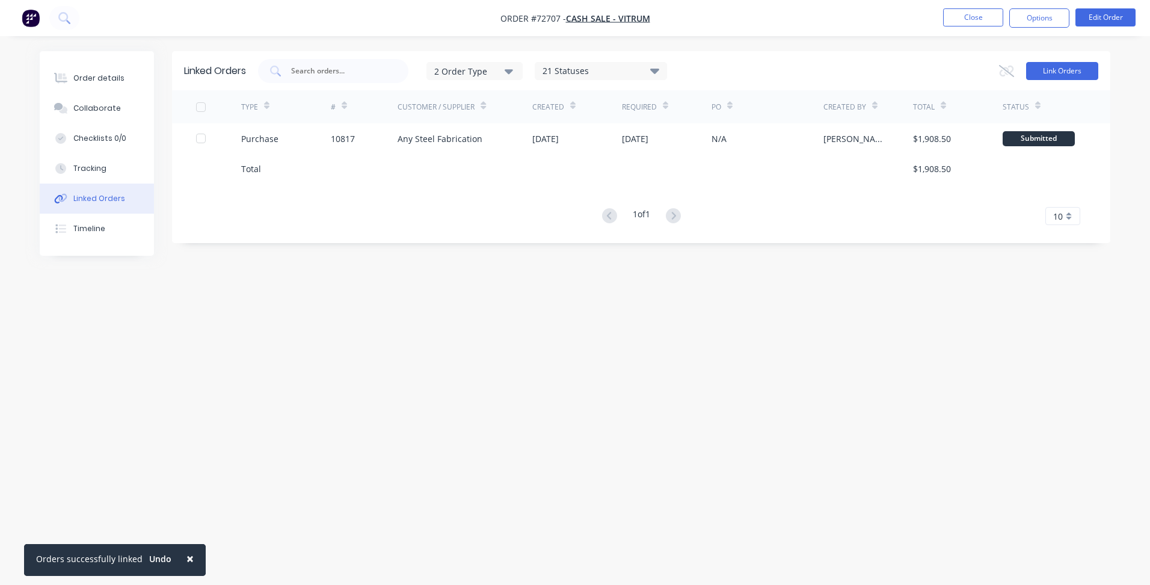
click at [1055, 73] on button "Link Orders" at bounding box center [1062, 71] width 72 height 18
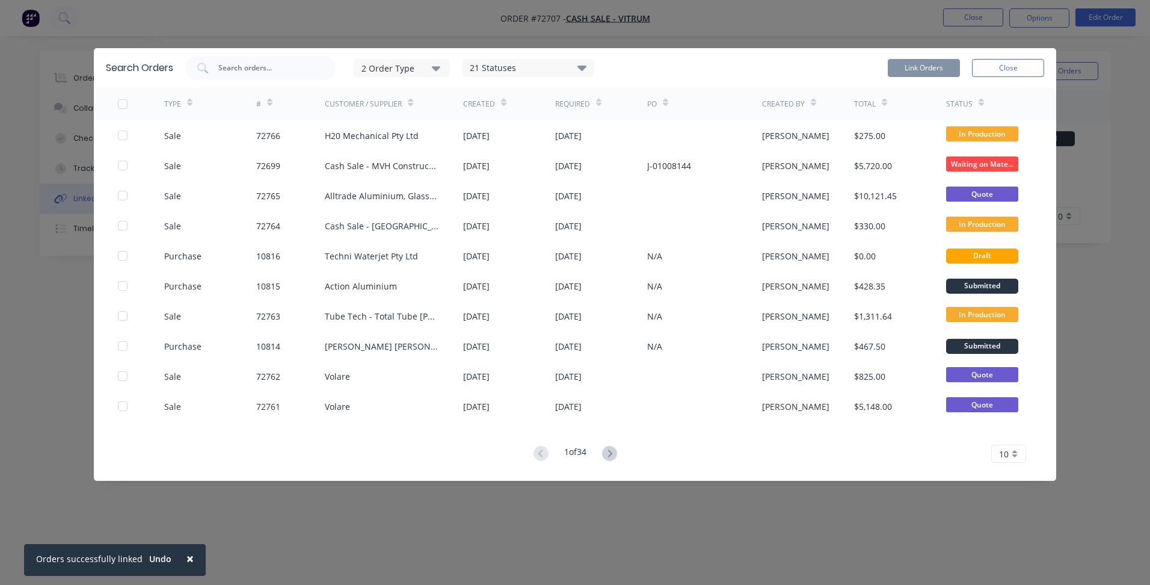
click at [275, 28] on div "Search Orders 2 Order Type 21 Statuses Sales Order Status All Archived Draft Qu…" at bounding box center [575, 292] width 1150 height 585
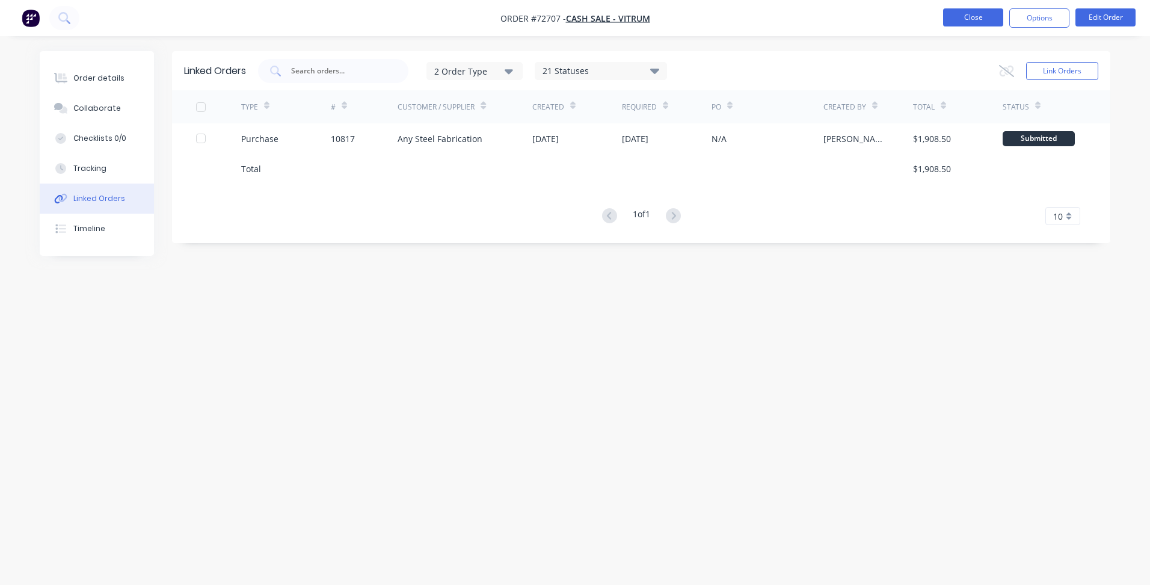
click at [980, 25] on button "Close" at bounding box center [973, 17] width 60 height 18
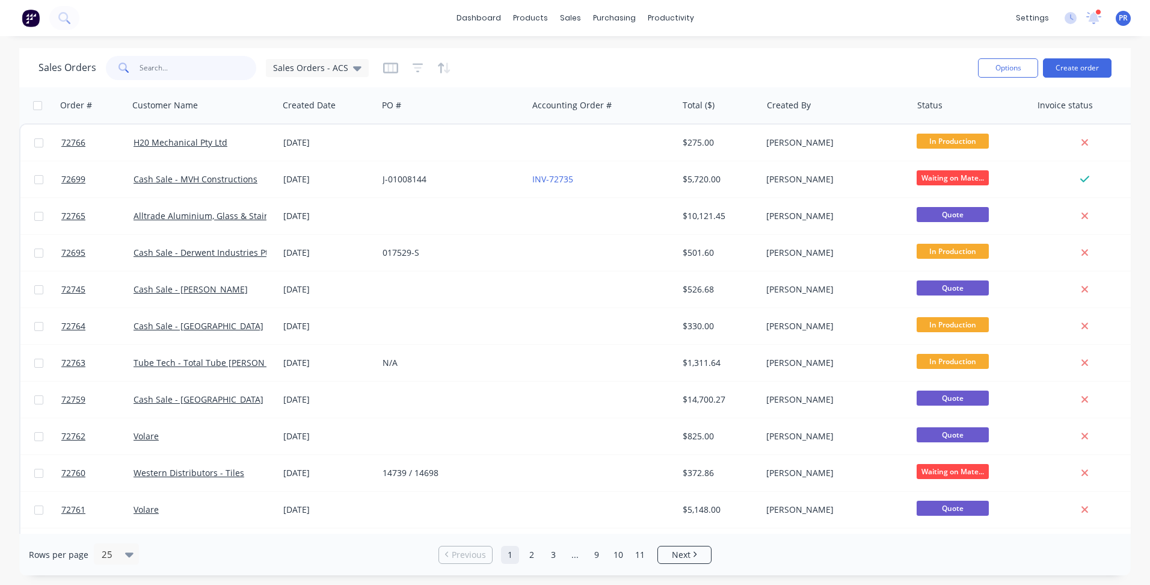
click at [155, 64] on input "text" at bounding box center [198, 68] width 117 height 24
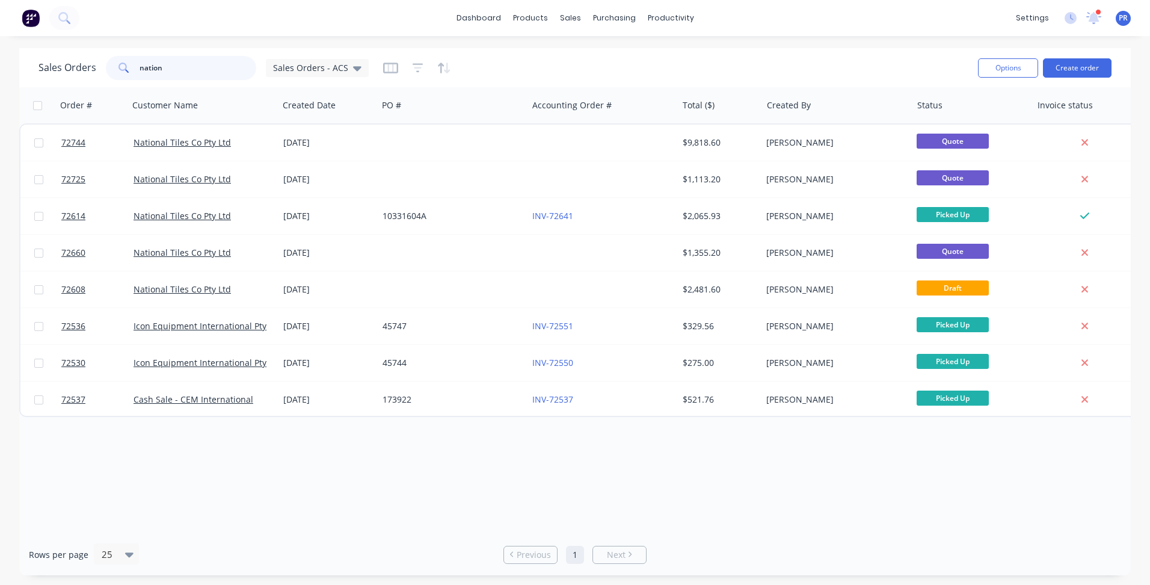
type input "nation"
click at [631, 52] on div "Purchase Orders" at bounding box center [653, 57] width 64 height 11
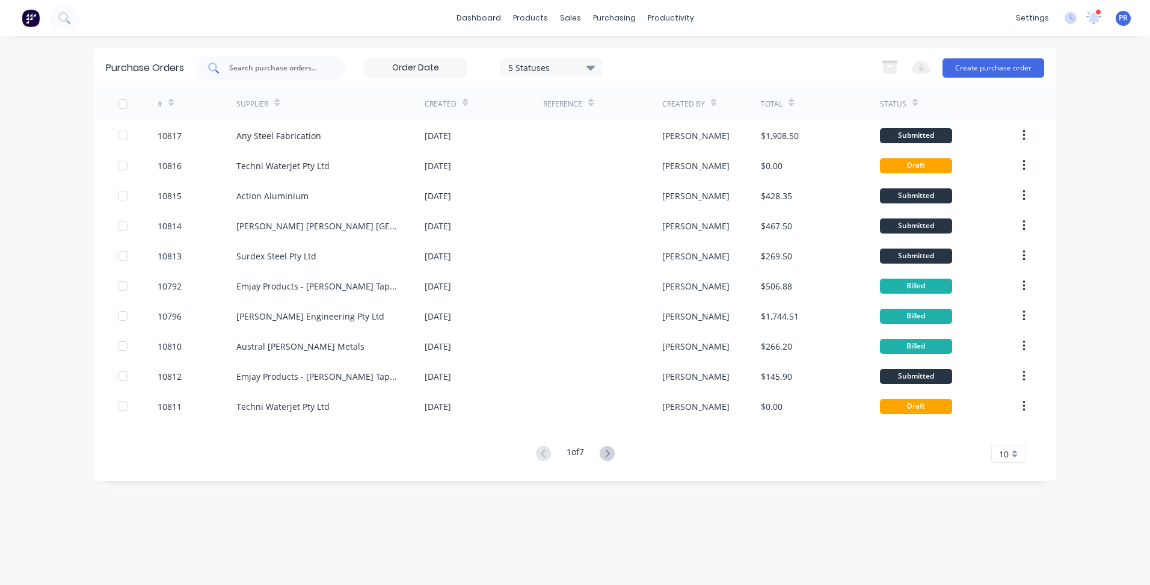
click at [277, 60] on div at bounding box center [271, 68] width 150 height 24
type input "national"
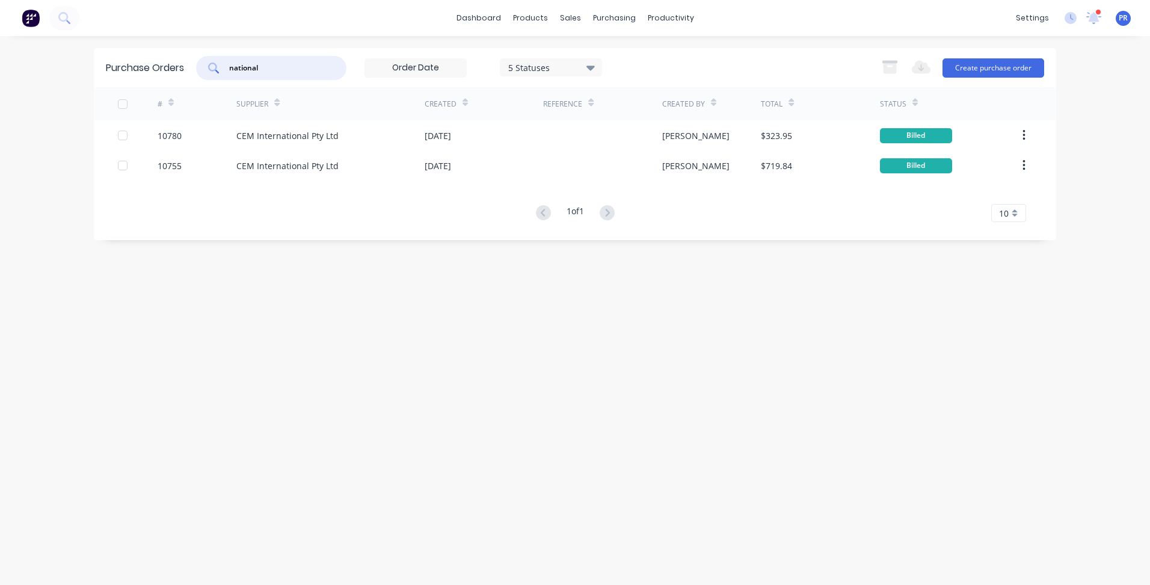
click at [666, 260] on div "Purchase Orders national 5 Statuses 5 Statuses Export to Excel (XLSX) Create pu…" at bounding box center [575, 310] width 962 height 525
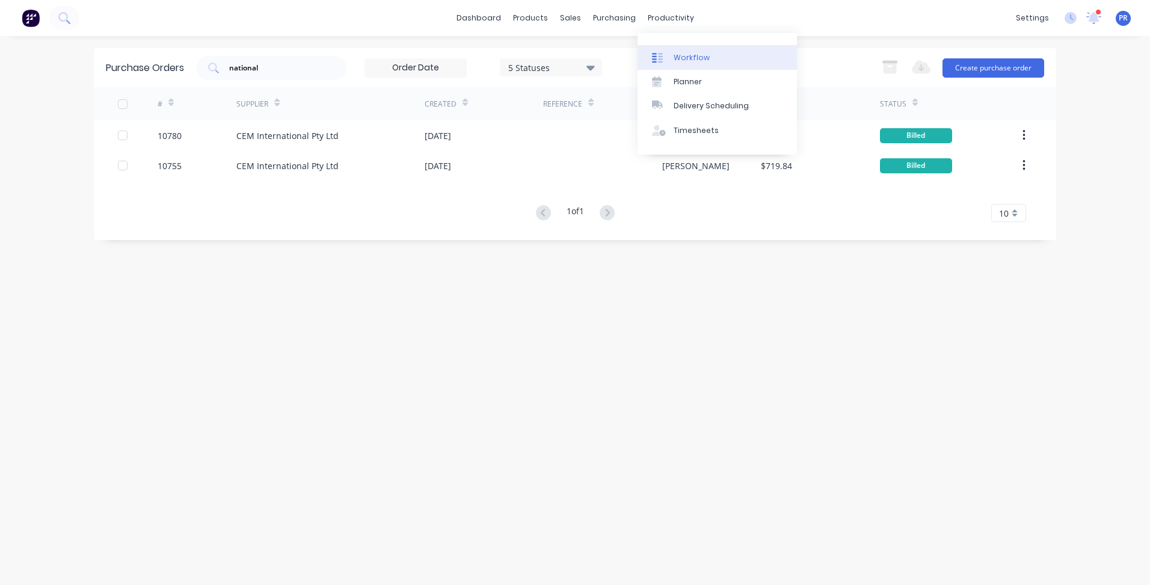
click at [691, 53] on div "Workflow" at bounding box center [692, 57] width 36 height 11
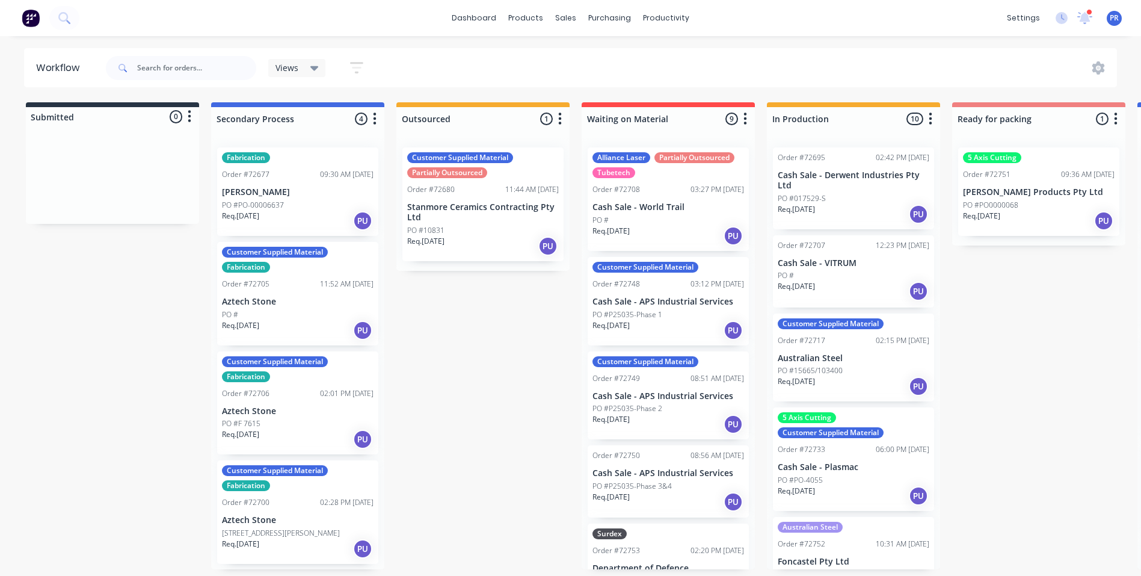
click at [931, 123] on icon "button" at bounding box center [930, 118] width 3 height 12
click at [869, 202] on button "Sort By" at bounding box center [877, 204] width 120 height 20
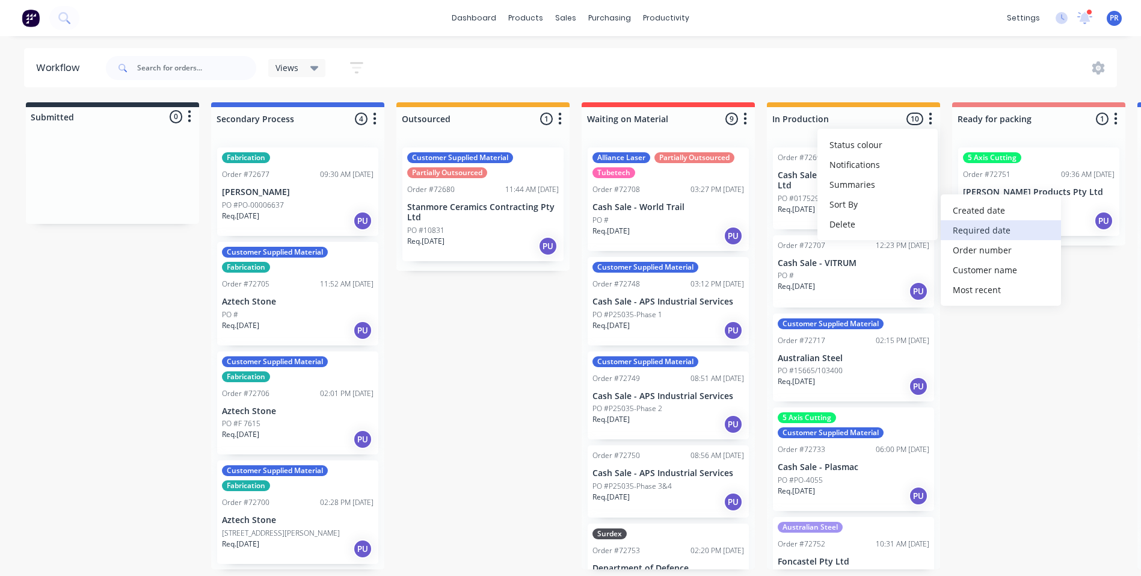
click at [976, 232] on date "Required date" at bounding box center [1001, 230] width 120 height 20
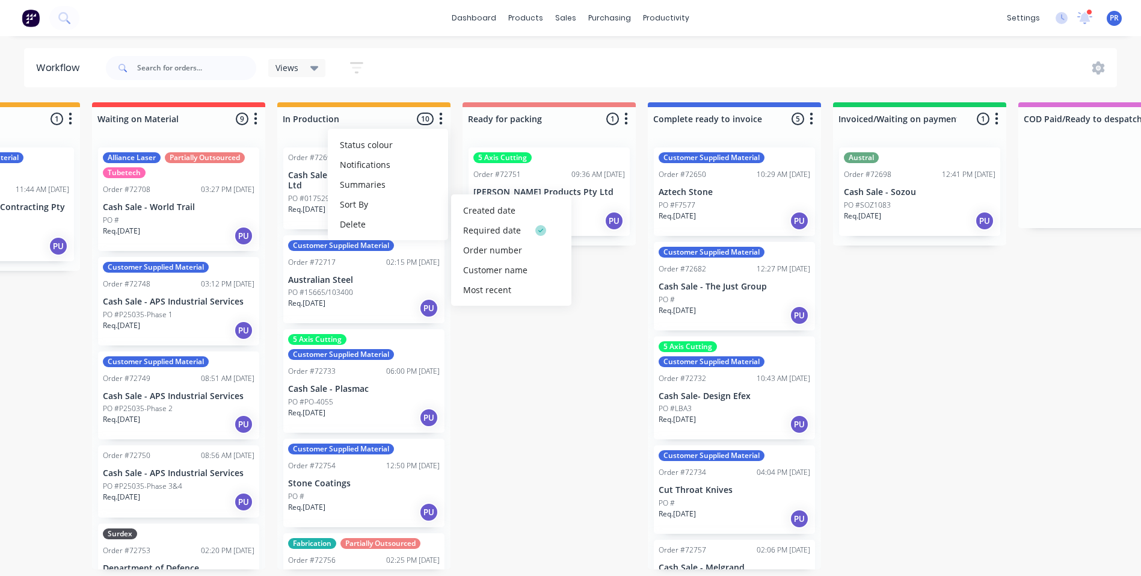
drag, startPoint x: 1053, startPoint y: 369, endPoint x: 1119, endPoint y: 366, distance: 65.6
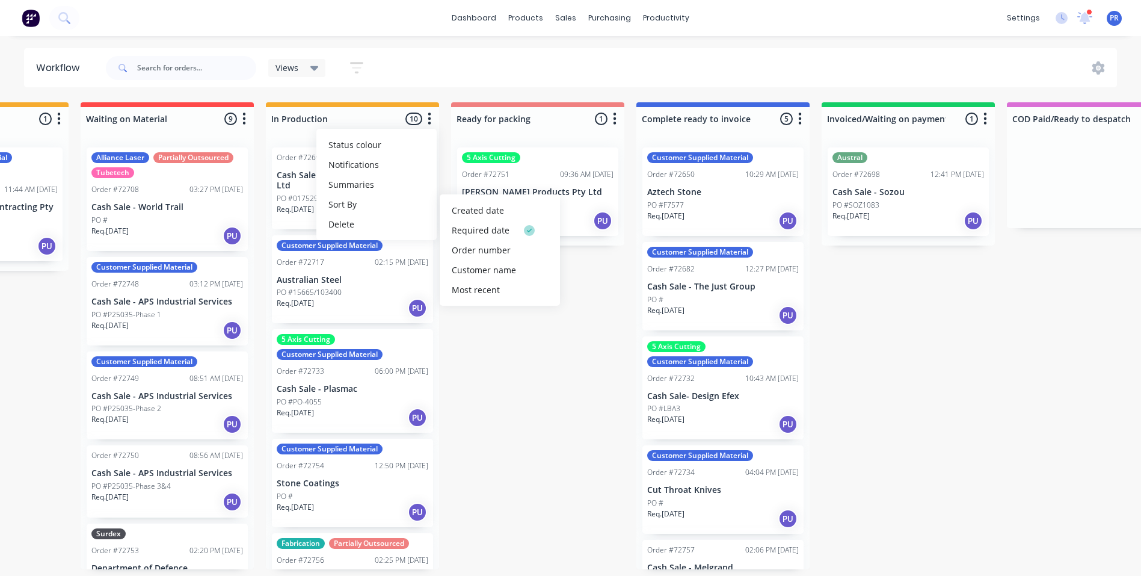
drag, startPoint x: 920, startPoint y: 334, endPoint x: 942, endPoint y: 334, distance: 21.7
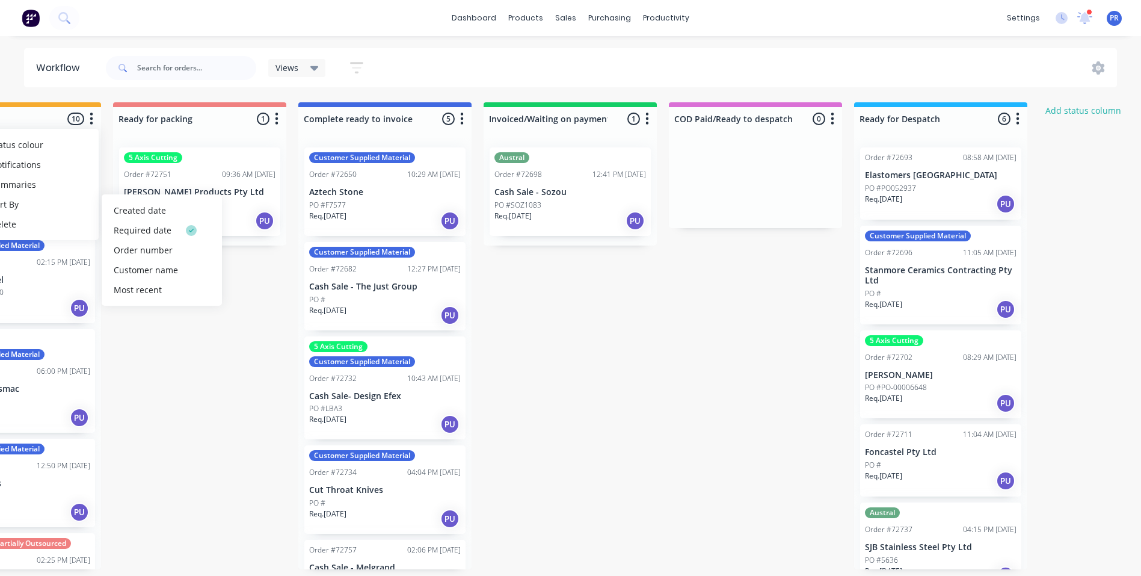
drag, startPoint x: 897, startPoint y: 330, endPoint x: 948, endPoint y: 331, distance: 51.1
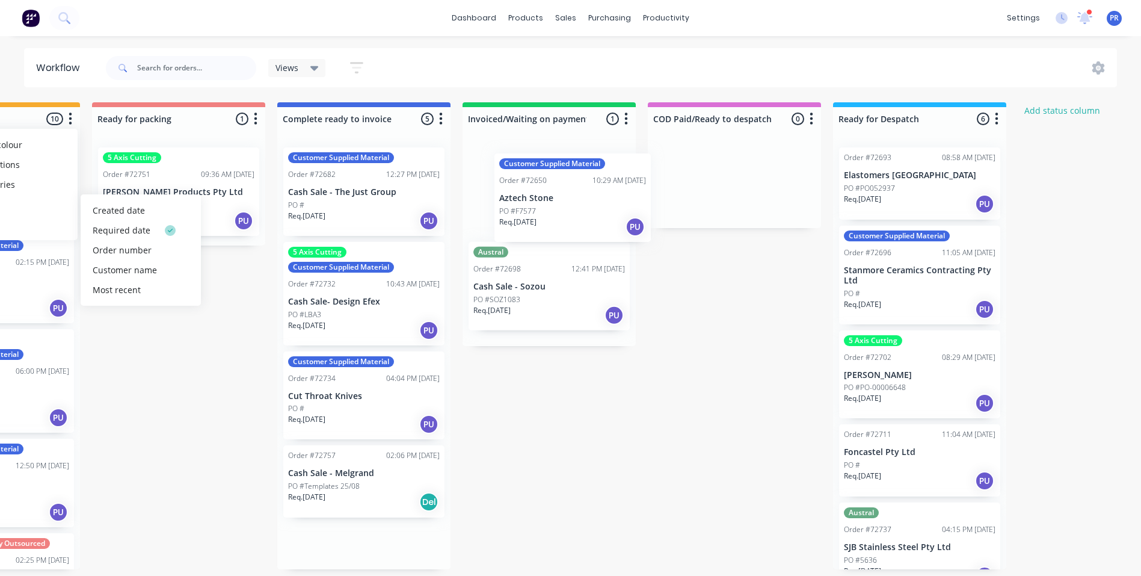
drag, startPoint x: 343, startPoint y: 193, endPoint x: 544, endPoint y: 184, distance: 201.7
click at [544, 184] on div "Submitted 0 Status colour #273444 hex #273444 Save Cancel Summaries Total order…" at bounding box center [221, 335] width 2181 height 467
